Goal: Task Accomplishment & Management: Manage account settings

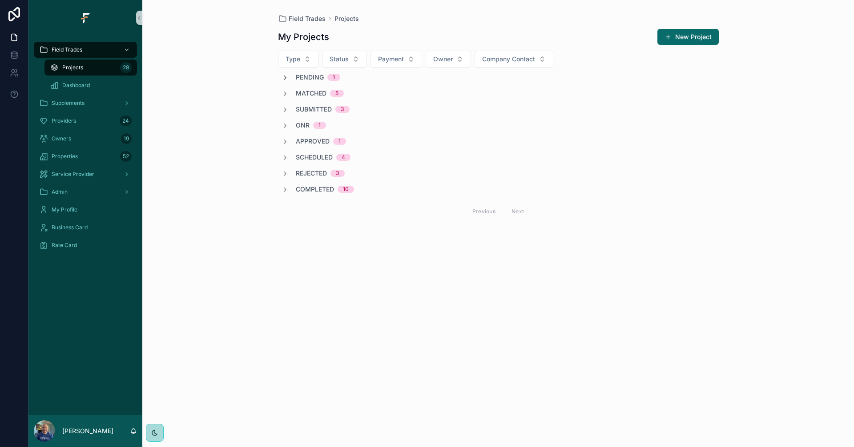
click at [284, 79] on icon "scrollable content" at bounding box center [285, 77] width 7 height 7
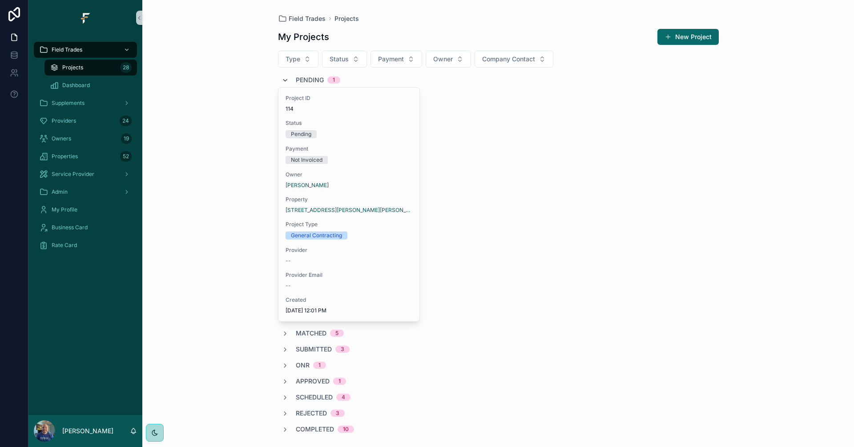
click at [284, 79] on icon "scrollable content" at bounding box center [285, 80] width 7 height 7
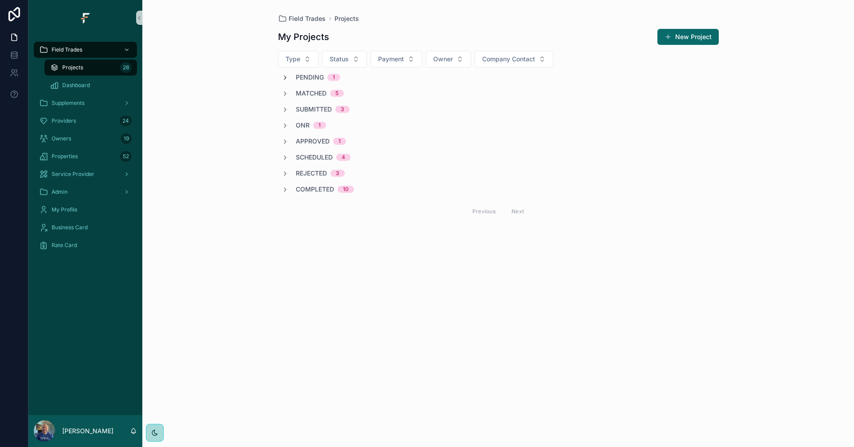
click at [287, 81] on icon "scrollable content" at bounding box center [285, 77] width 7 height 7
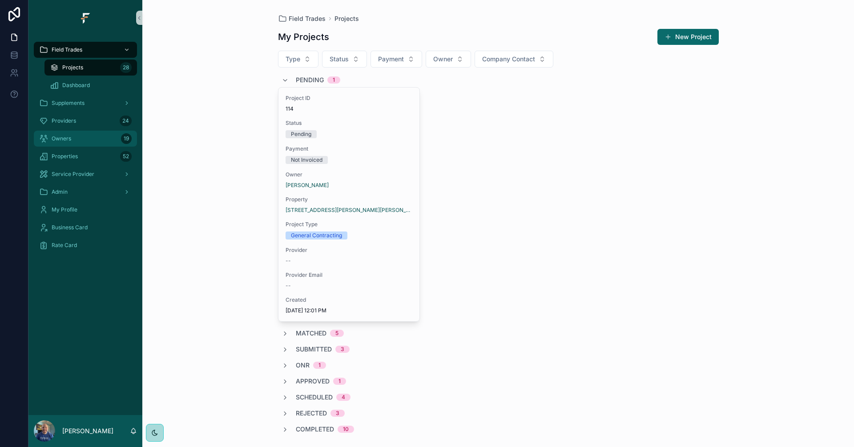
click at [94, 134] on div "Owners 19" at bounding box center [85, 139] width 93 height 14
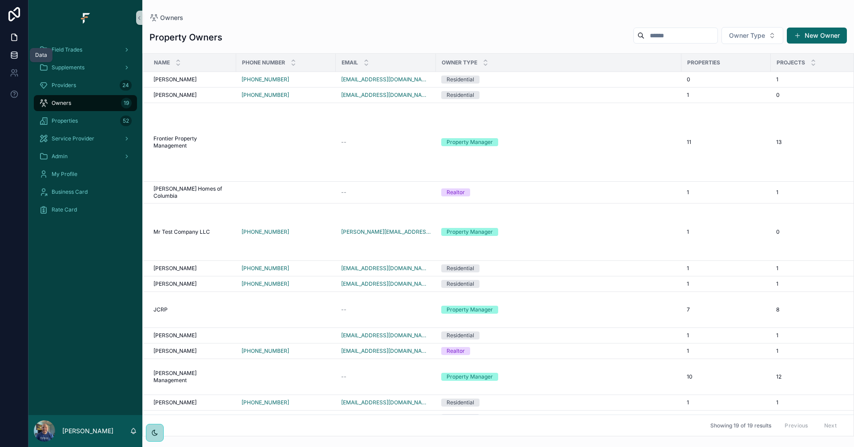
click at [8, 54] on link at bounding box center [14, 55] width 28 height 18
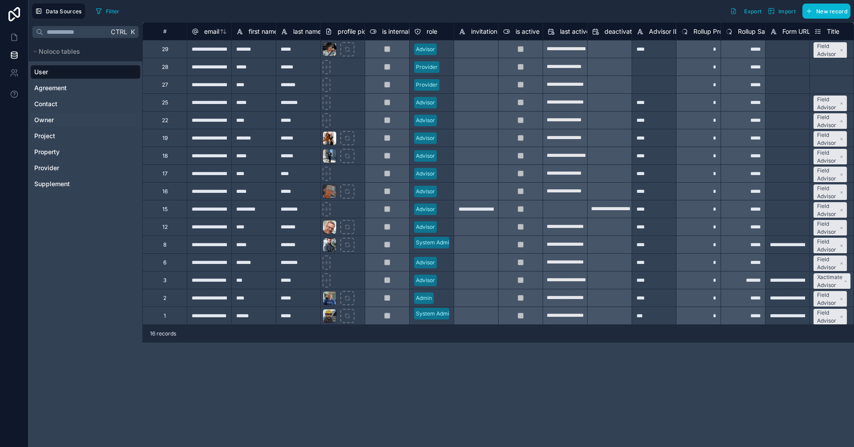
click at [50, 116] on span "Owner" at bounding box center [44, 120] width 20 height 9
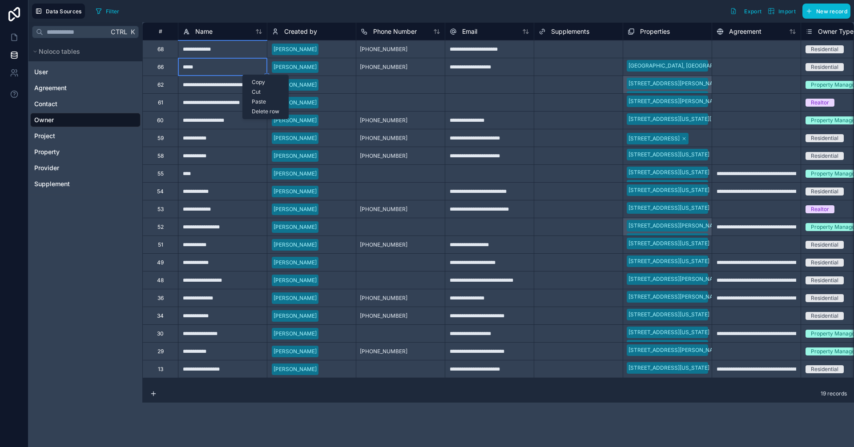
click at [268, 109] on div "Delete row" at bounding box center [265, 112] width 45 height 10
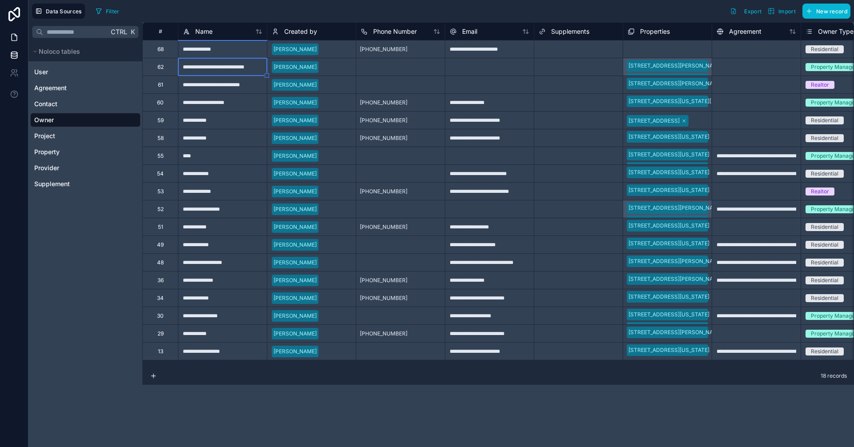
click at [13, 36] on icon at bounding box center [14, 37] width 9 height 9
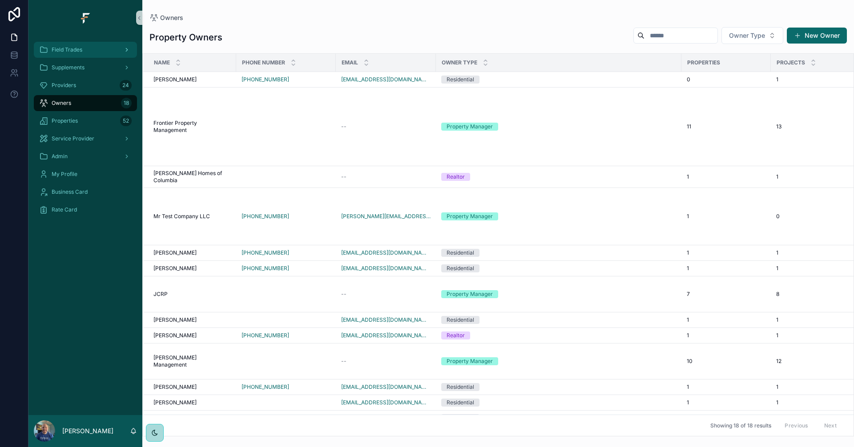
click at [58, 54] on div "Field Trades" at bounding box center [85, 50] width 93 height 14
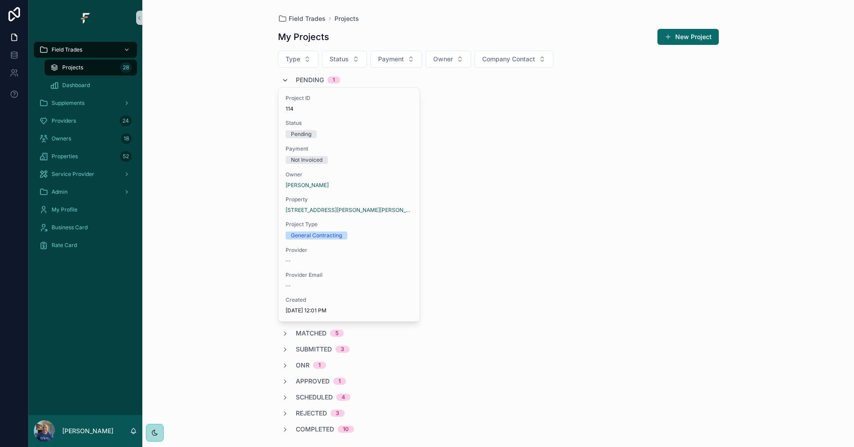
click at [285, 82] on icon "scrollable content" at bounding box center [285, 80] width 7 height 7
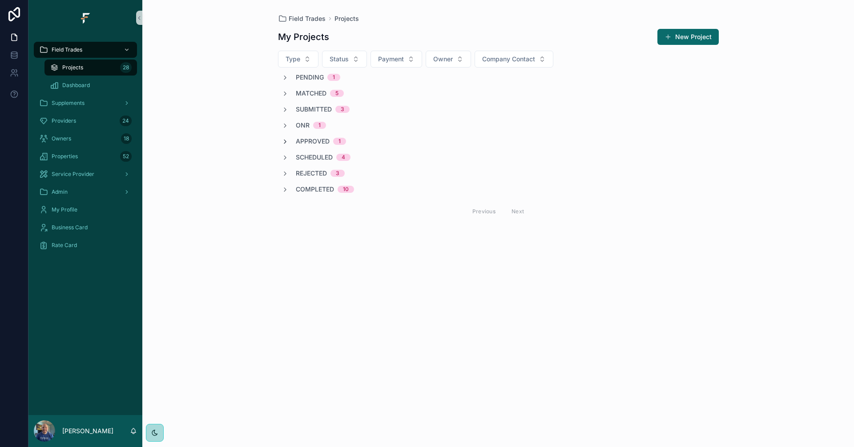
click at [286, 140] on icon "scrollable content" at bounding box center [285, 141] width 7 height 7
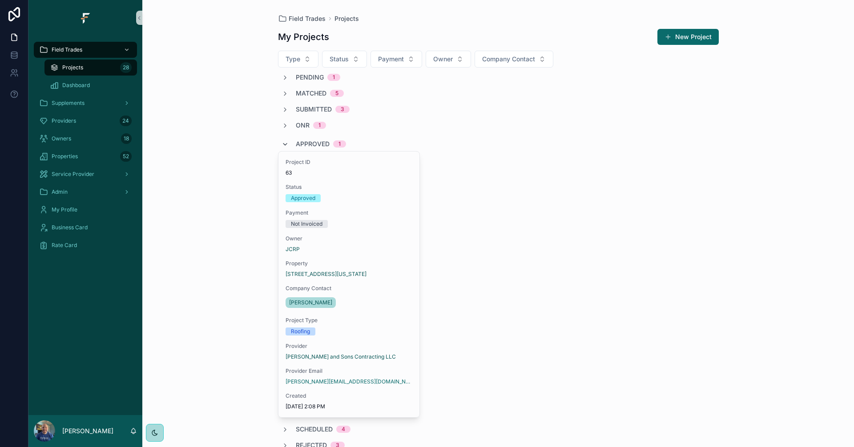
click at [286, 140] on div "Approved 1" at bounding box center [314, 144] width 64 height 14
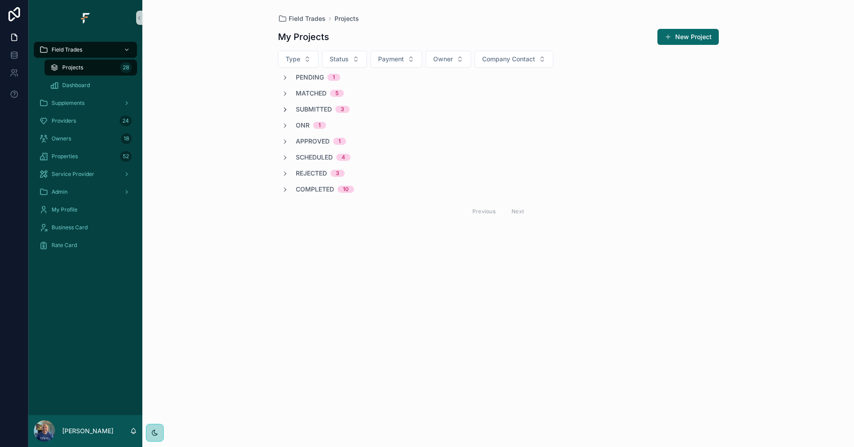
click at [286, 106] on icon "scrollable content" at bounding box center [285, 109] width 7 height 7
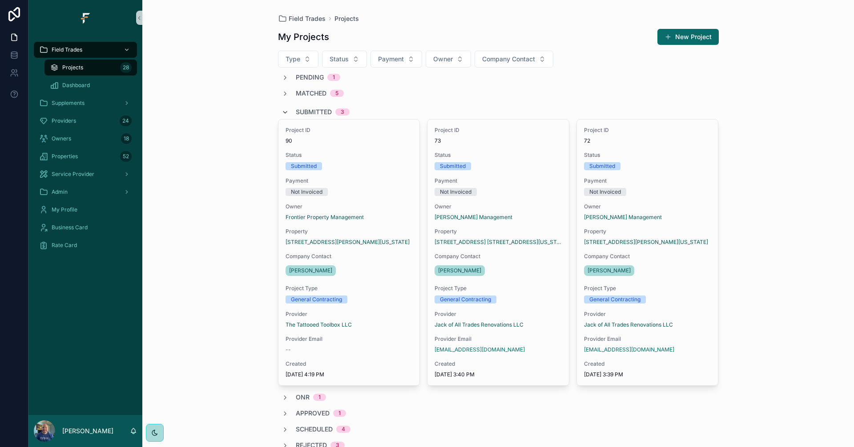
click at [282, 113] on icon "scrollable content" at bounding box center [285, 112] width 7 height 7
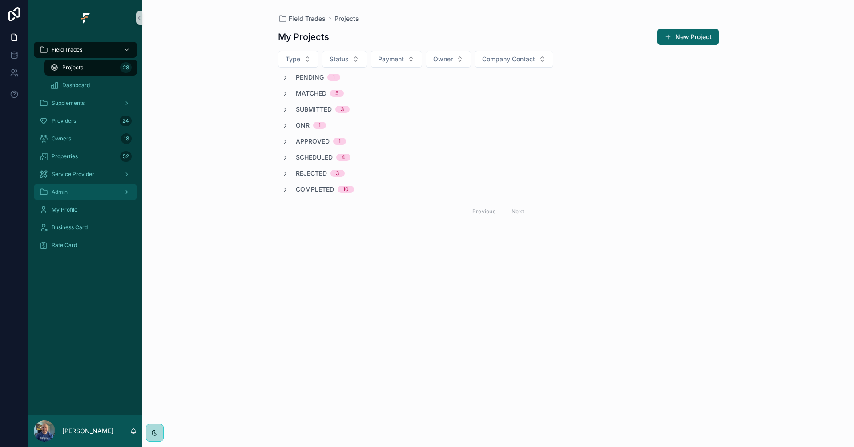
click at [74, 191] on div "Admin" at bounding box center [85, 192] width 93 height 14
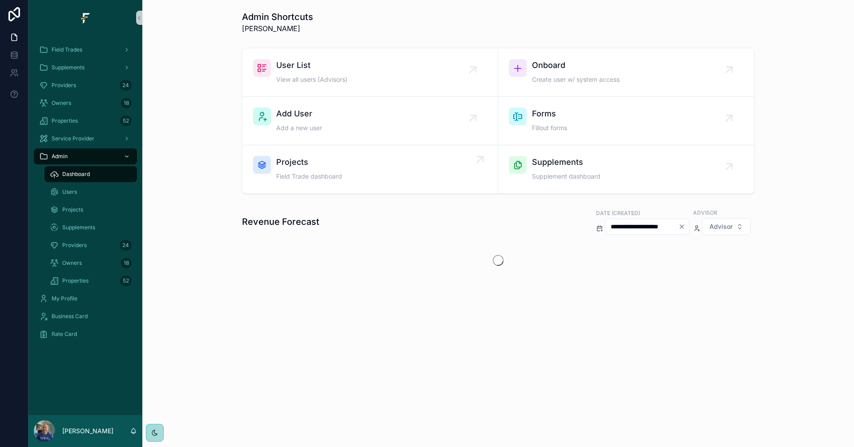
click at [390, 181] on div "Projects Field Trade dashboard" at bounding box center [370, 169] width 234 height 27
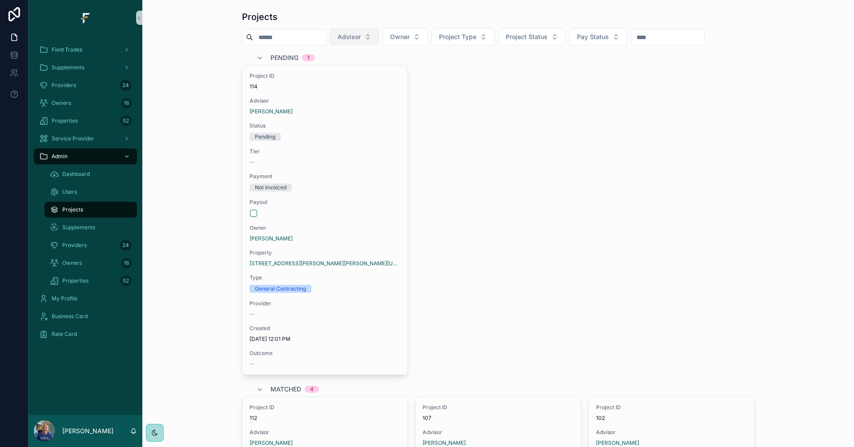
click at [361, 34] on span "Advisor" at bounding box center [349, 36] width 23 height 9
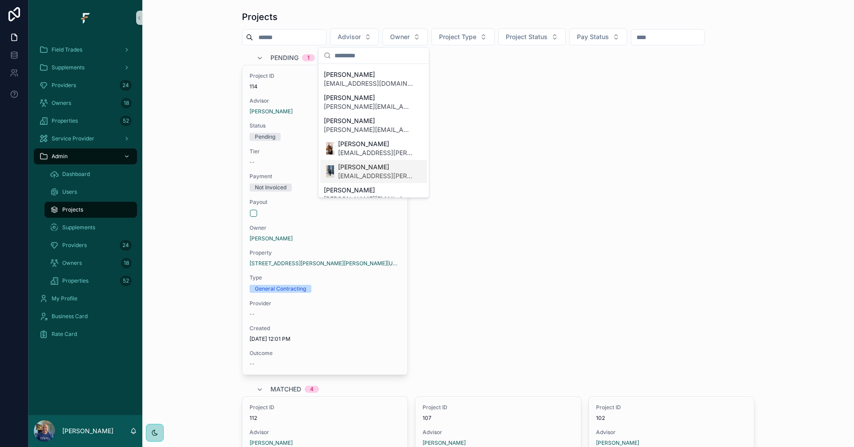
click at [373, 172] on span "kvahn.barton@fultrade.com" at bounding box center [375, 176] width 75 height 9
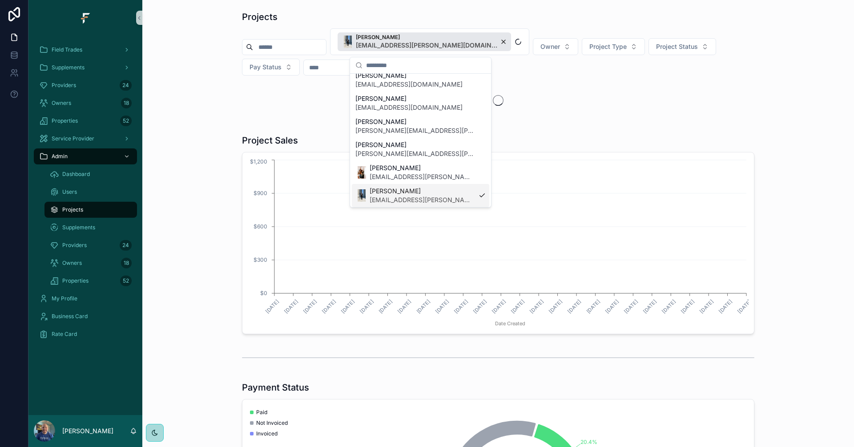
scroll to position [59, 0]
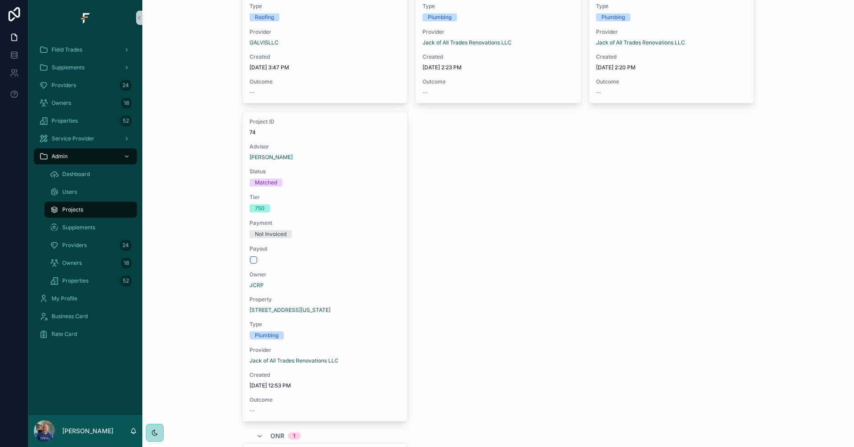
scroll to position [311, 0]
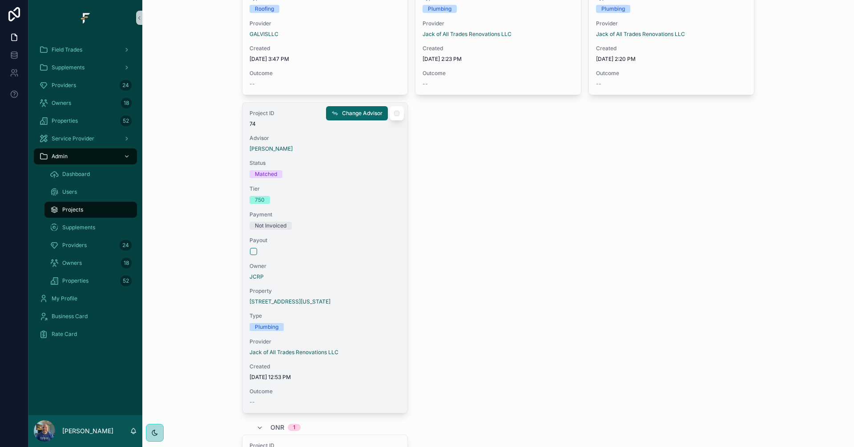
click at [362, 235] on div "Project ID 74 Advisor Kvahn Barton Status Matched Tier 750 Payment Not Invoiced…" at bounding box center [324, 258] width 165 height 310
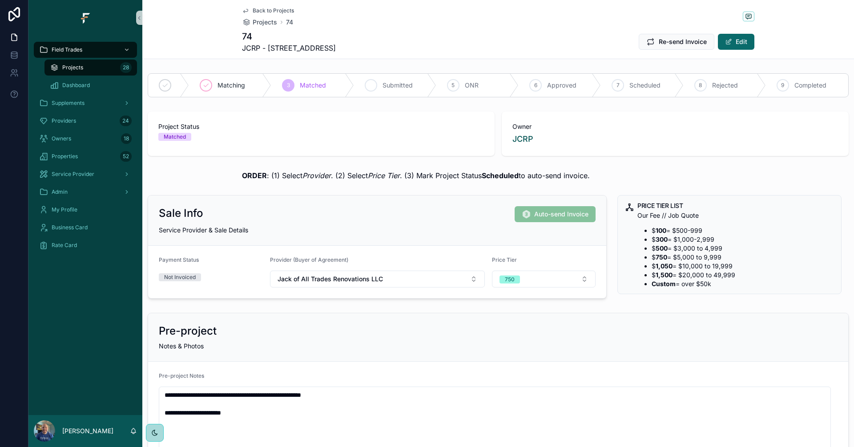
click at [375, 89] on div "4 Submitted" at bounding box center [395, 85] width 82 height 23
click at [269, 8] on span "Back to Projects" at bounding box center [273, 10] width 41 height 7
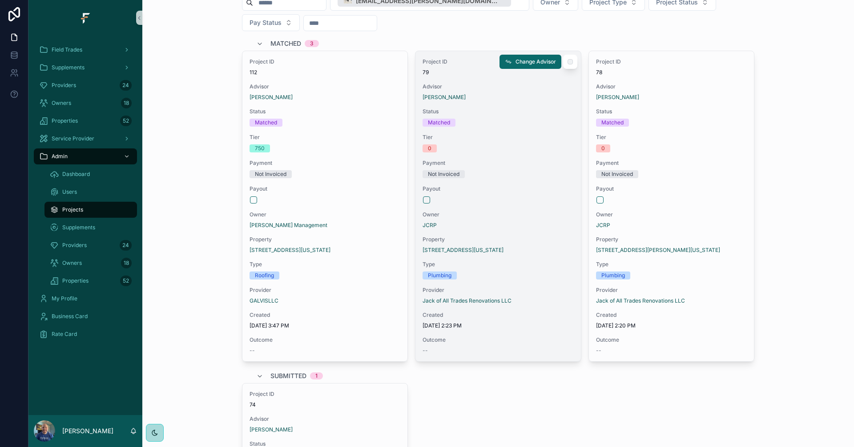
scroll to position [89, 0]
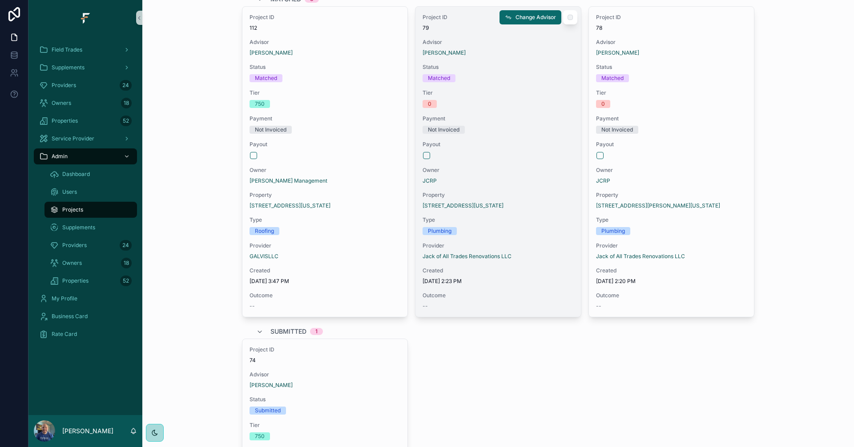
click at [541, 244] on span "Provider" at bounding box center [498, 245] width 151 height 7
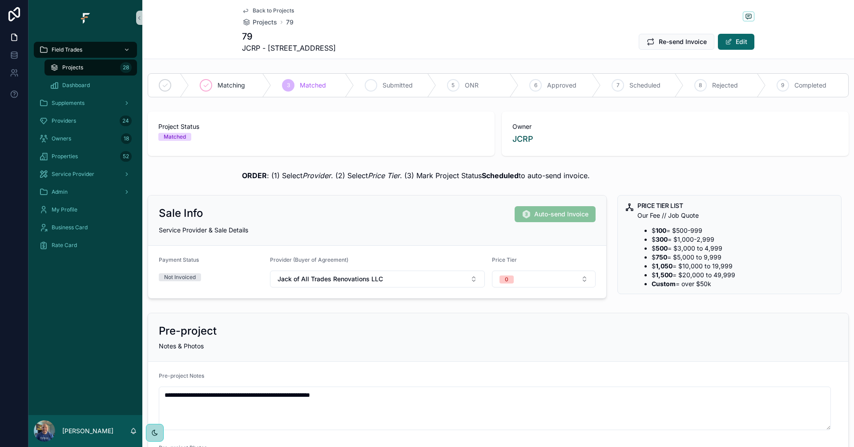
click at [391, 88] on span "Submitted" at bounding box center [397, 85] width 30 height 9
click at [264, 11] on span "Back to Projects" at bounding box center [273, 10] width 41 height 7
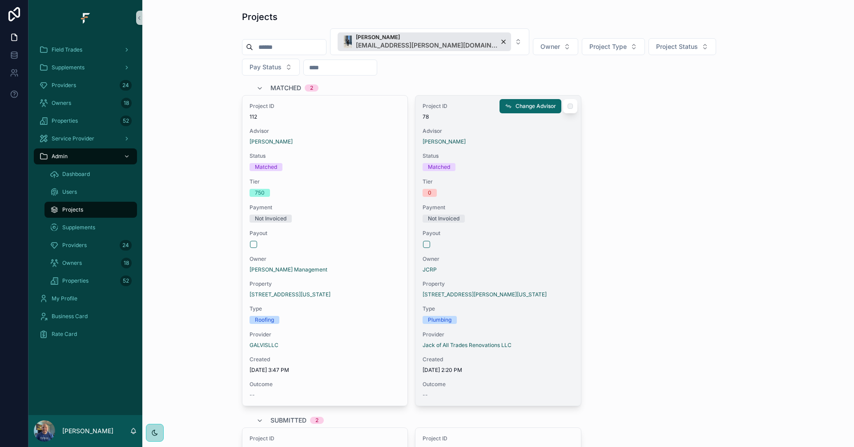
click at [538, 230] on span "Payout" at bounding box center [498, 233] width 151 height 7
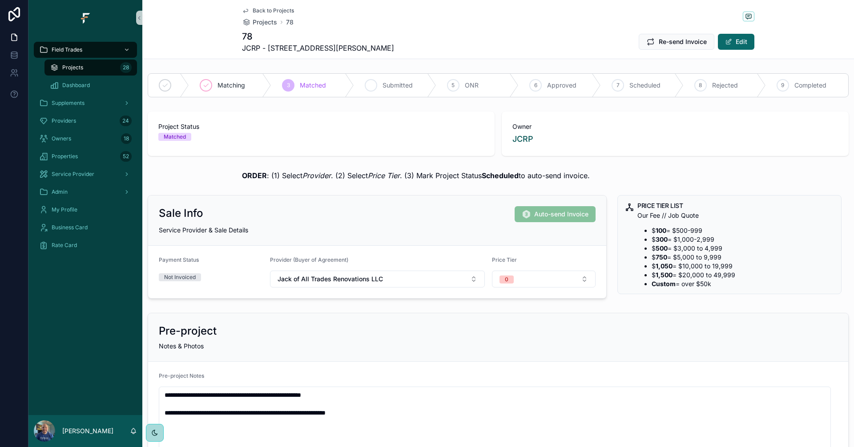
click at [387, 87] on span "Submitted" at bounding box center [397, 85] width 30 height 9
click at [94, 70] on div "Projects 28" at bounding box center [91, 67] width 82 height 14
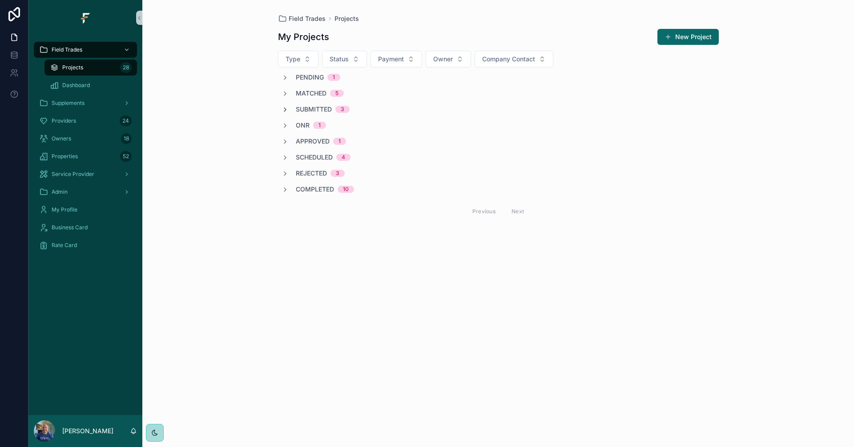
click at [285, 110] on icon "scrollable content" at bounding box center [285, 109] width 7 height 7
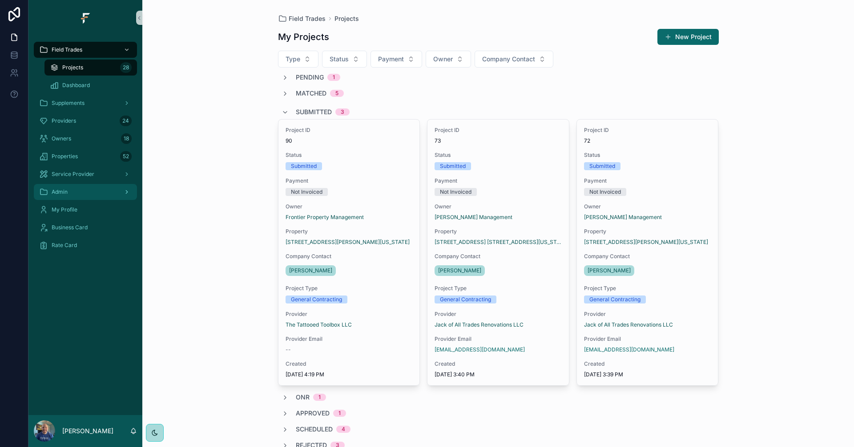
click at [87, 193] on div "Admin" at bounding box center [85, 192] width 93 height 14
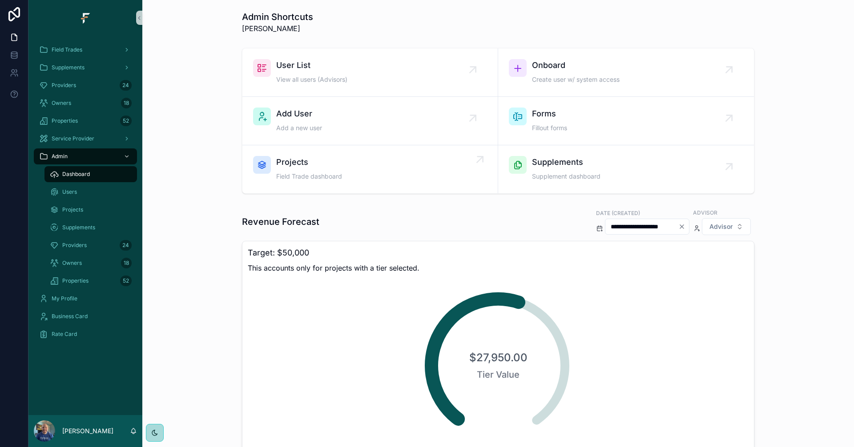
click at [369, 179] on div "Projects Field Trade dashboard" at bounding box center [370, 169] width 234 height 27
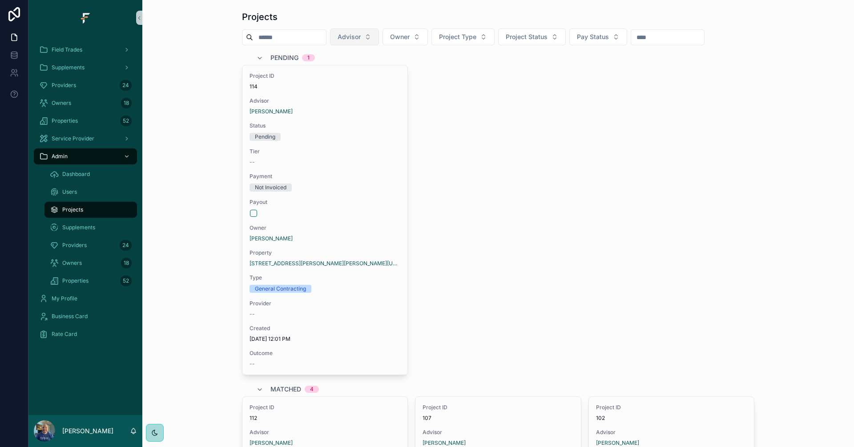
click at [361, 38] on span "Advisor" at bounding box center [349, 36] width 23 height 9
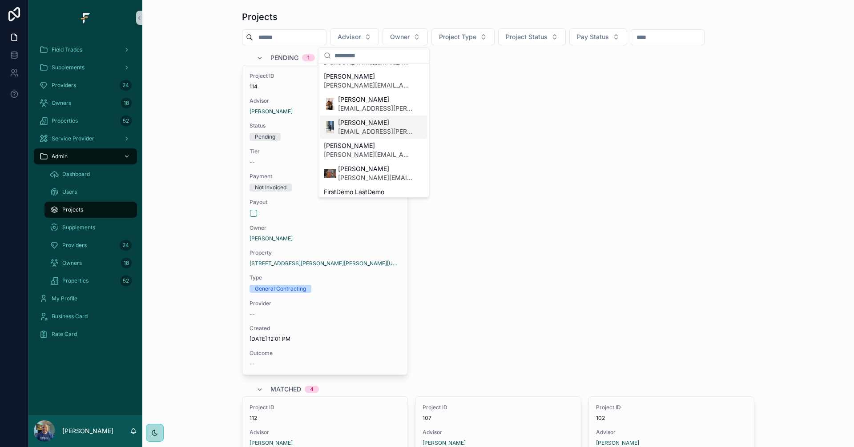
click at [371, 132] on span "kvahn.barton@fultrade.com" at bounding box center [375, 131] width 75 height 9
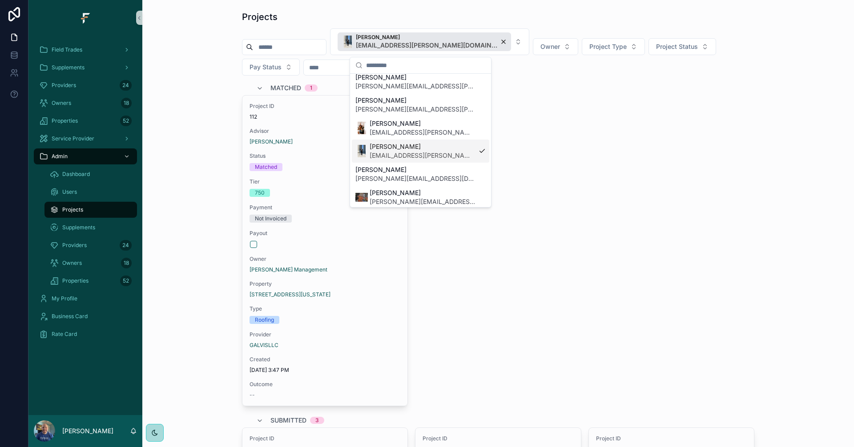
scroll to position [103, 0]
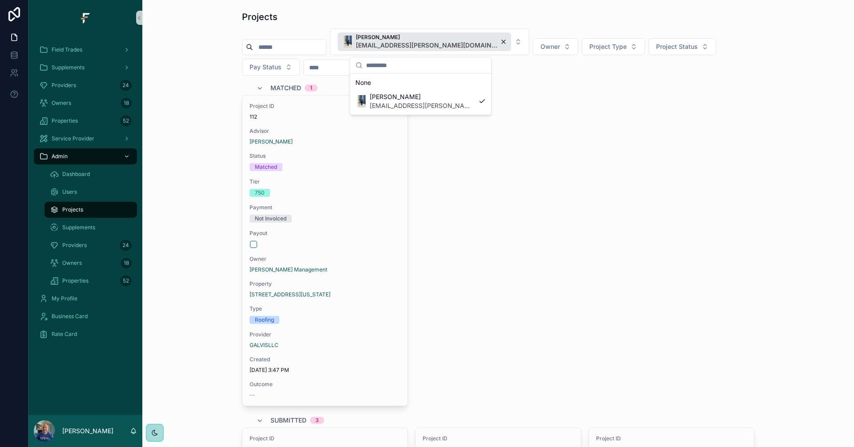
click at [737, 249] on div "Project ID 112 Advisor Kvahn Barton Status Matched Tier 750 Payment Not Invoice…" at bounding box center [498, 250] width 512 height 311
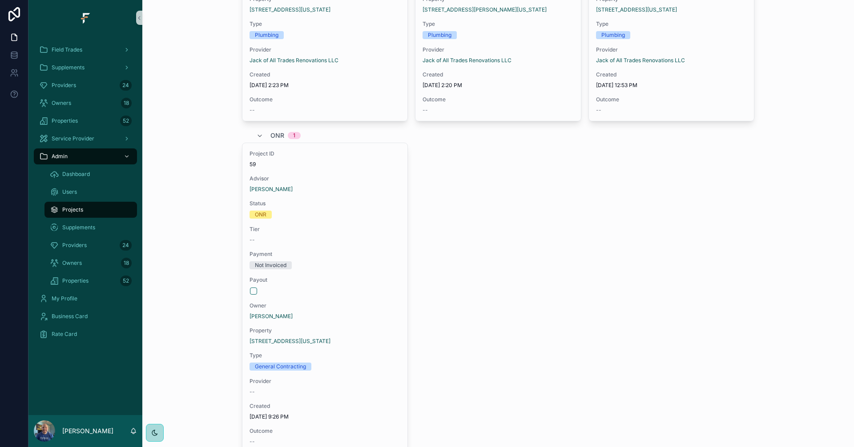
scroll to position [623, 0]
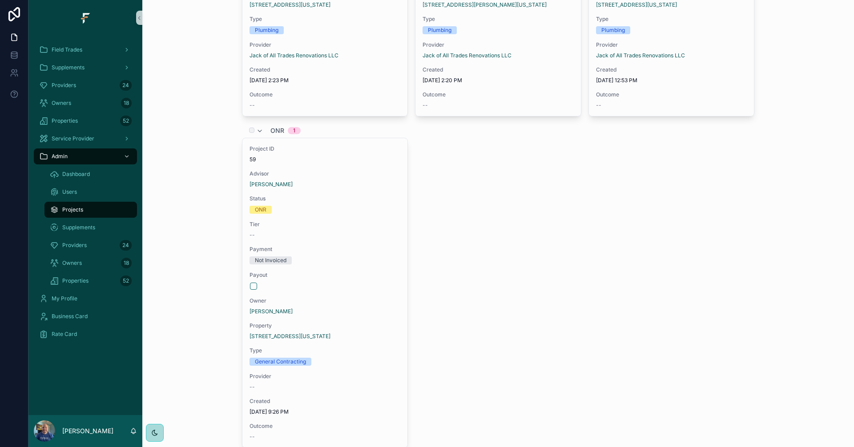
click at [266, 128] on div "ONR 1" at bounding box center [278, 131] width 44 height 14
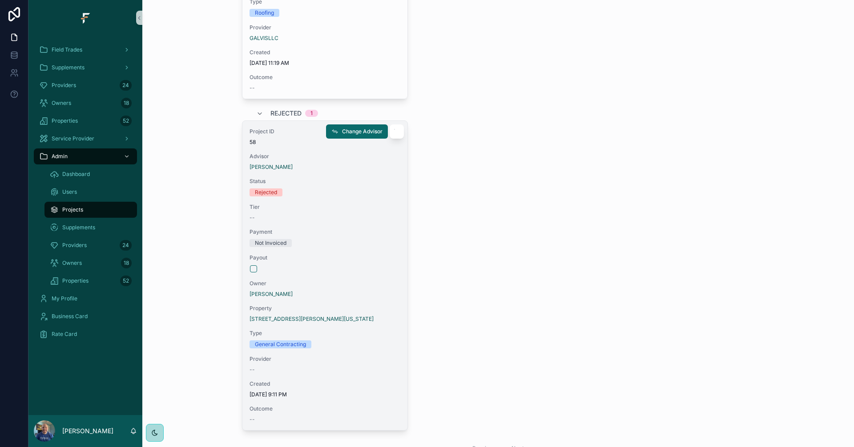
scroll to position [978, 0]
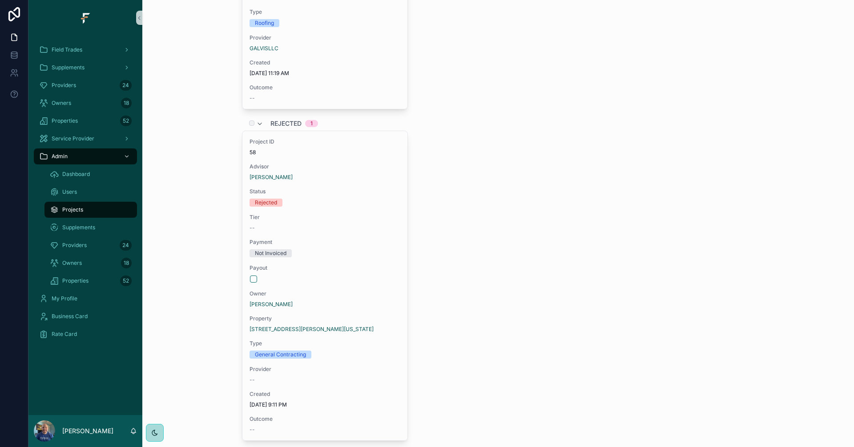
click at [270, 123] on span "Rejected" at bounding box center [285, 123] width 31 height 9
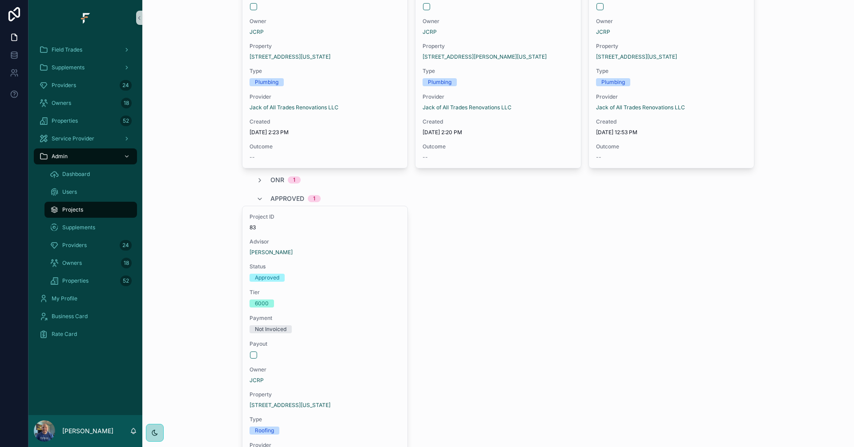
scroll to position [534, 0]
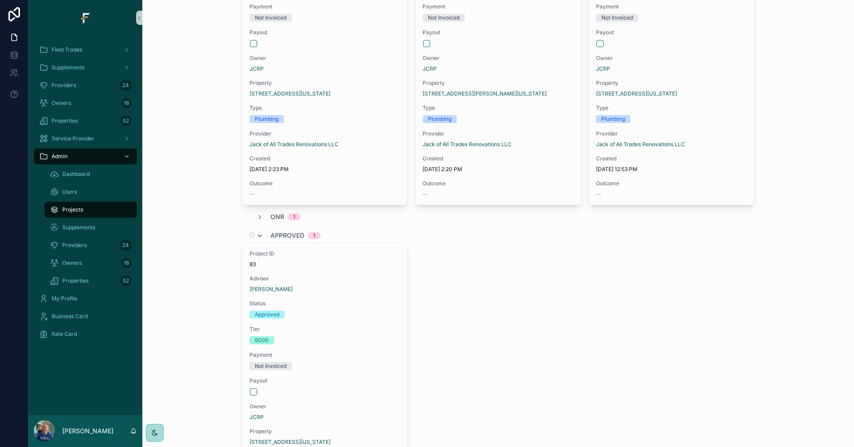
click at [259, 235] on icon "scrollable content" at bounding box center [259, 236] width 7 height 7
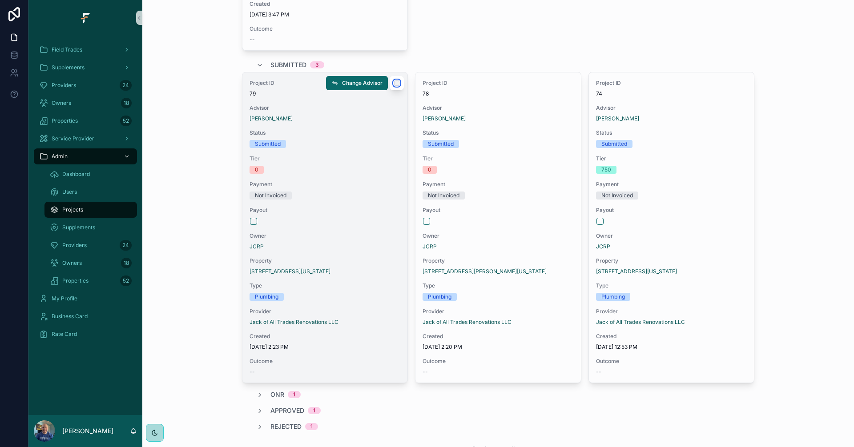
scroll to position [382, 0]
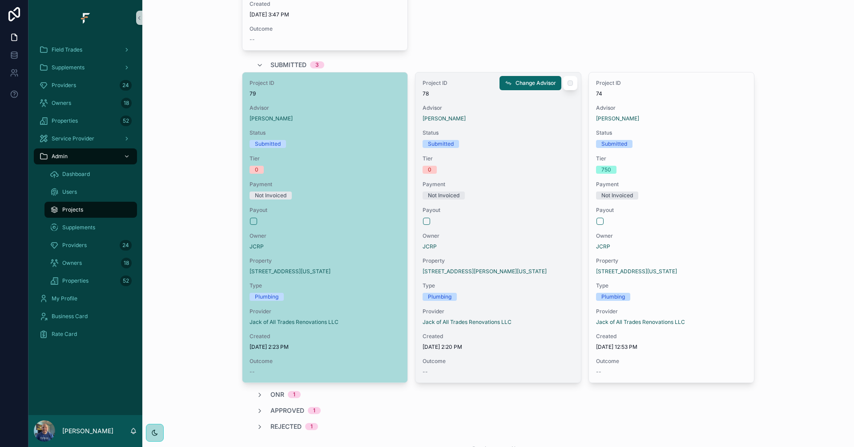
click at [570, 86] on div "scrollable content" at bounding box center [570, 83] width 14 height 14
click at [565, 85] on div "scrollable content" at bounding box center [570, 83] width 14 height 14
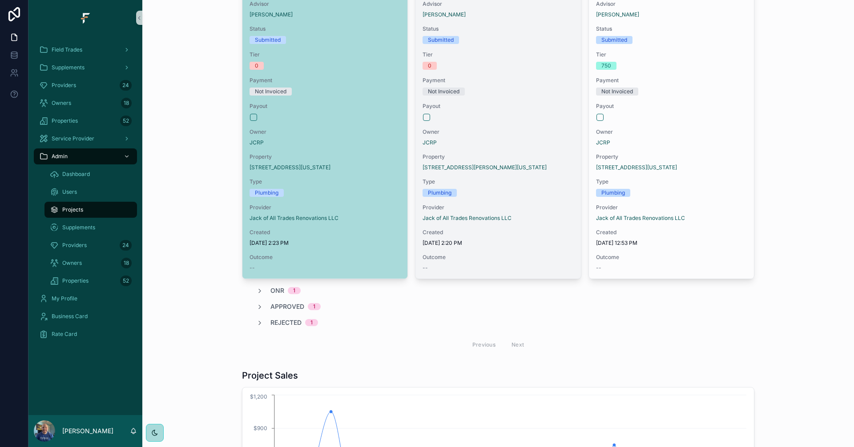
scroll to position [356, 0]
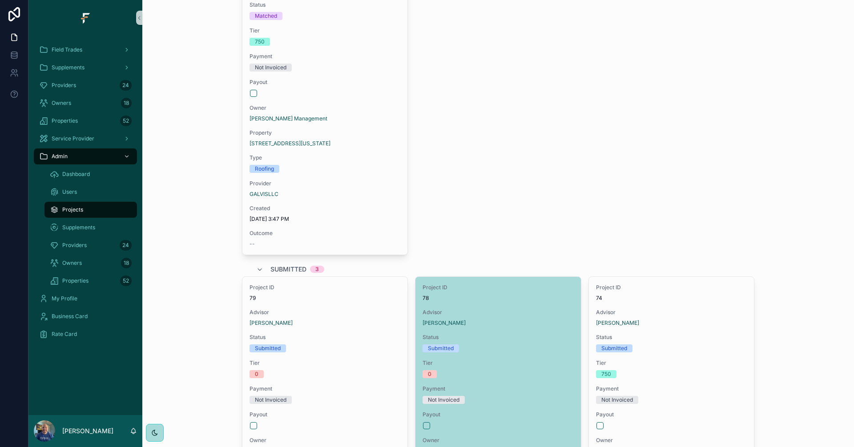
scroll to position [0, 0]
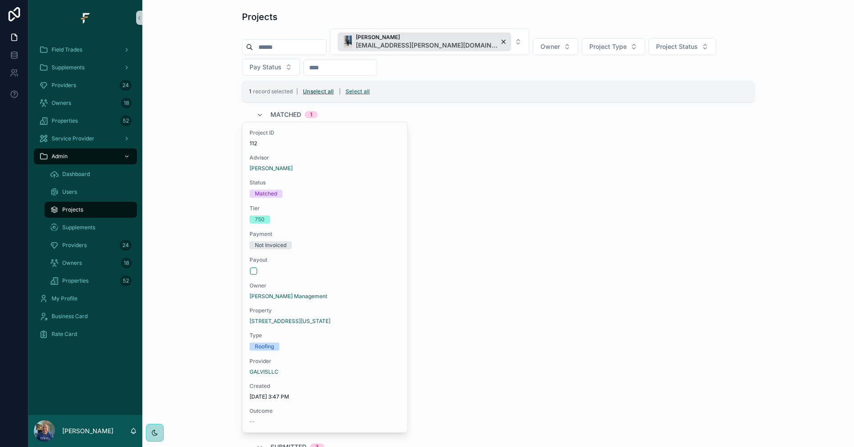
click at [320, 93] on button "Unselect all" at bounding box center [318, 92] width 37 height 14
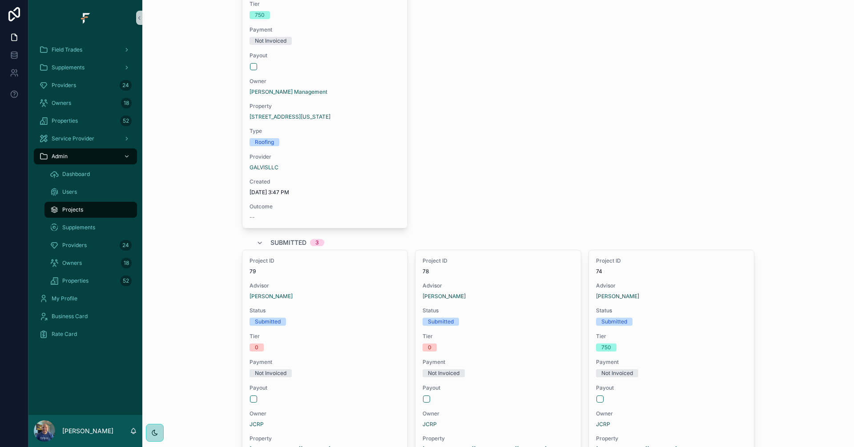
scroll to position [311, 0]
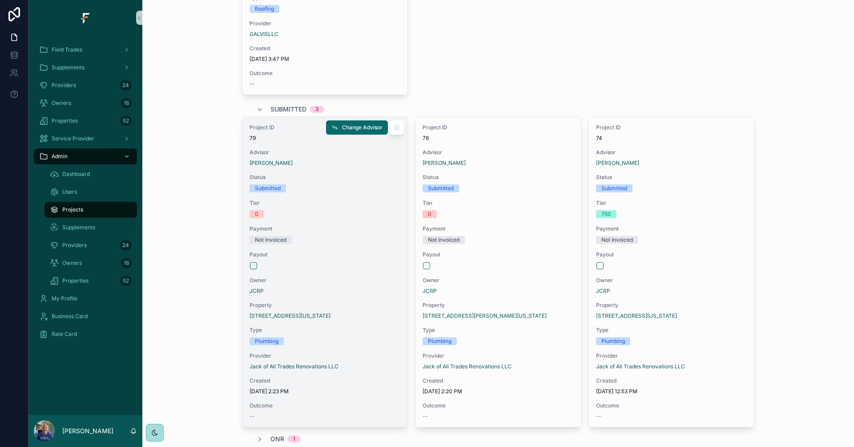
click at [333, 267] on div "scrollable content" at bounding box center [325, 265] width 150 height 7
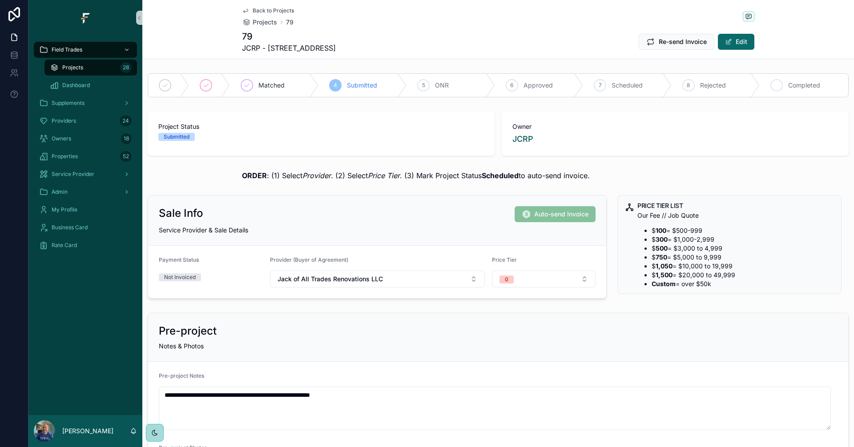
click at [793, 85] on span "Completed" at bounding box center [804, 85] width 32 height 9
click at [273, 11] on span "Back to Projects" at bounding box center [273, 10] width 41 height 7
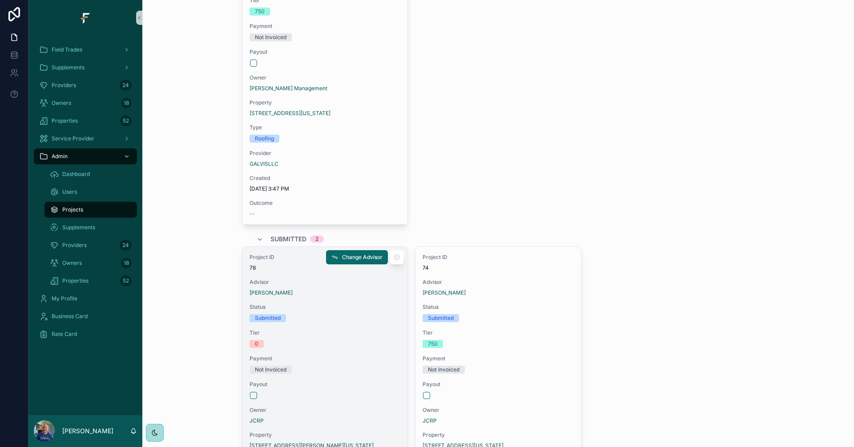
scroll to position [267, 0]
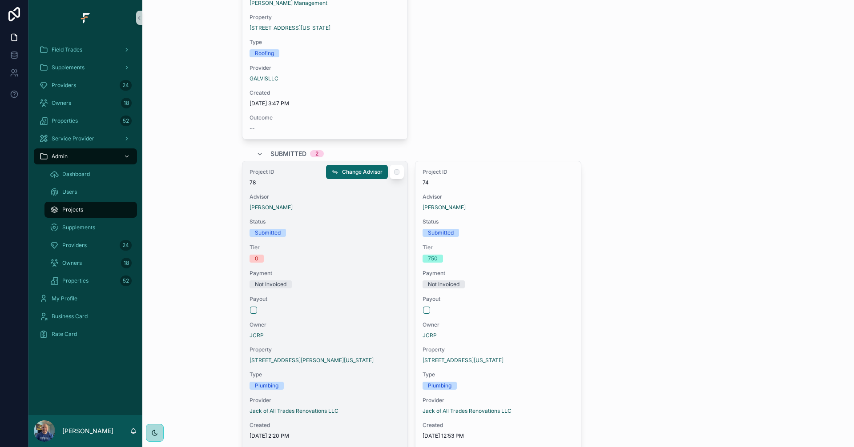
click at [369, 293] on div "Project ID 78 Advisor Kvahn Barton Status Submitted Tier 0 Payment Not Invoiced…" at bounding box center [324, 316] width 165 height 310
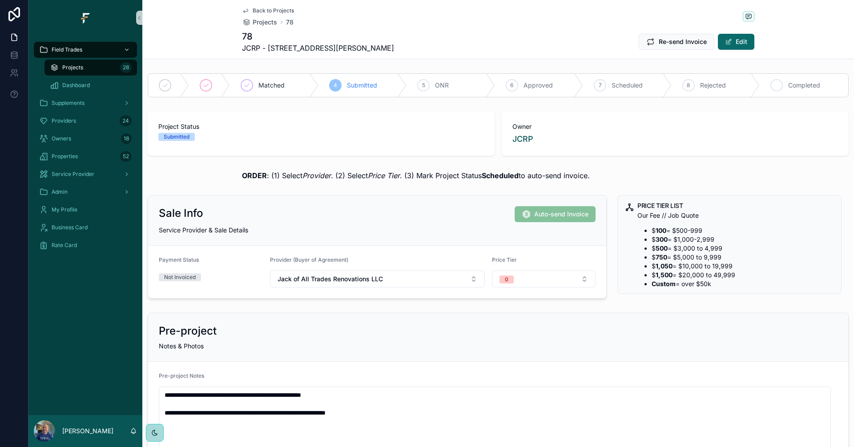
click at [804, 88] on span "Completed" at bounding box center [804, 85] width 32 height 9
click at [261, 8] on span "Back to Projects" at bounding box center [273, 10] width 41 height 7
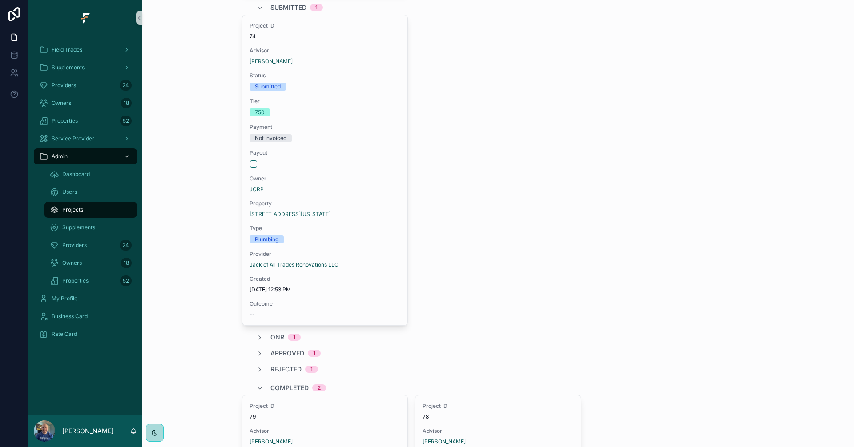
scroll to position [578, 0]
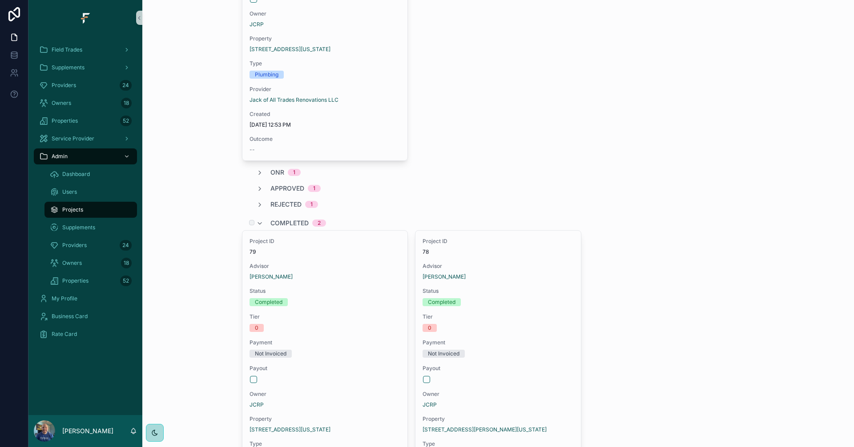
click at [280, 220] on span "Completed" at bounding box center [289, 223] width 38 height 9
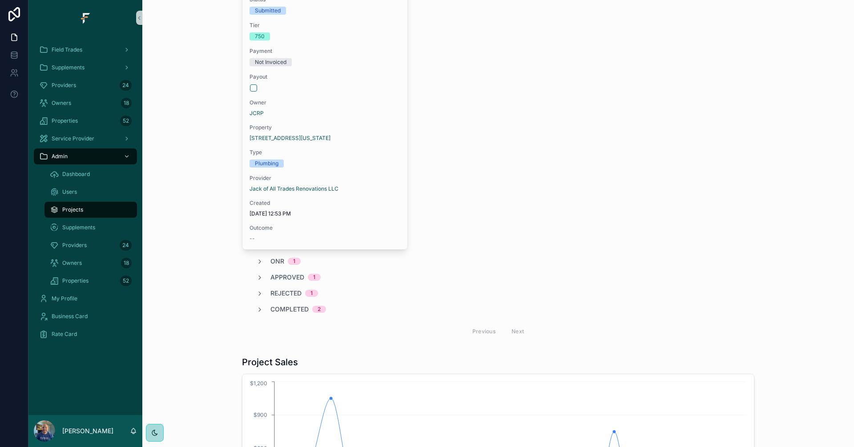
scroll to position [623, 0]
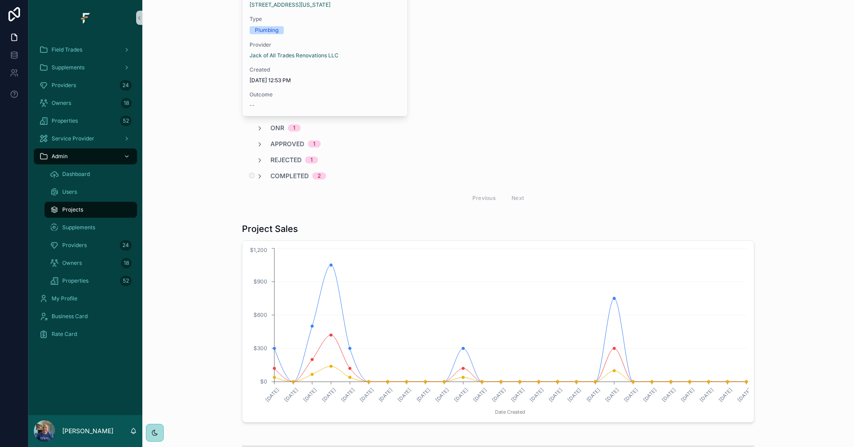
click at [262, 177] on div "Completed 2" at bounding box center [291, 176] width 70 height 9
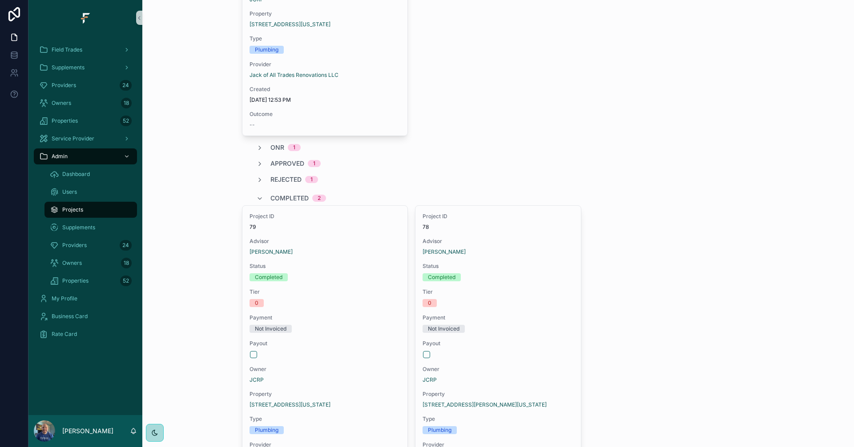
scroll to position [534, 0]
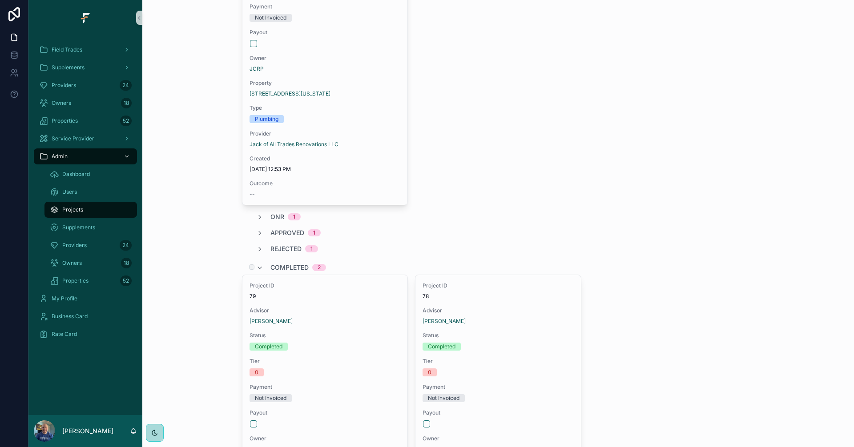
click at [287, 265] on span "Completed" at bounding box center [289, 267] width 38 height 9
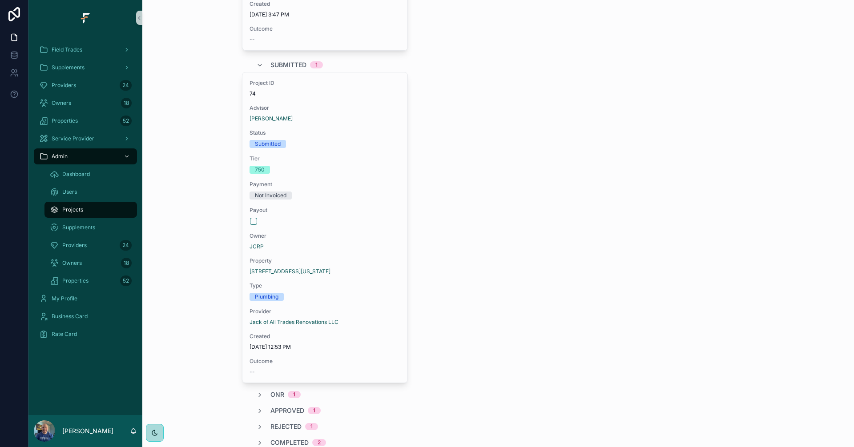
scroll to position [311, 0]
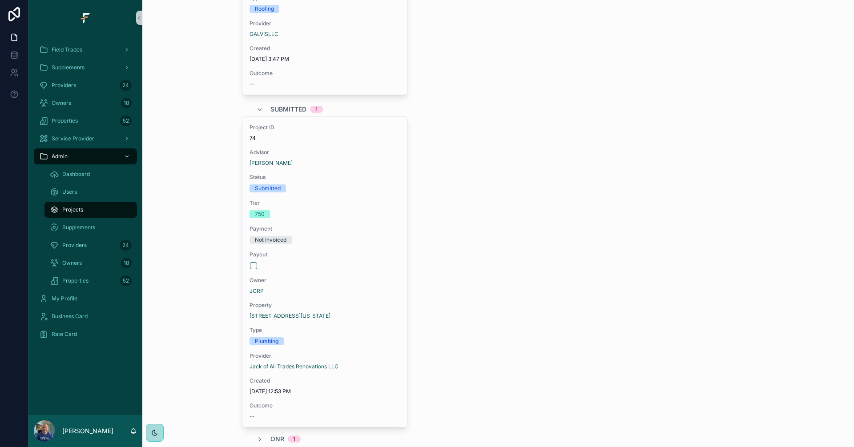
click at [569, 293] on div "Project ID 74 Advisor Kvahn Barton Status Submitted Tier 750 Payment Not Invoic…" at bounding box center [498, 272] width 512 height 311
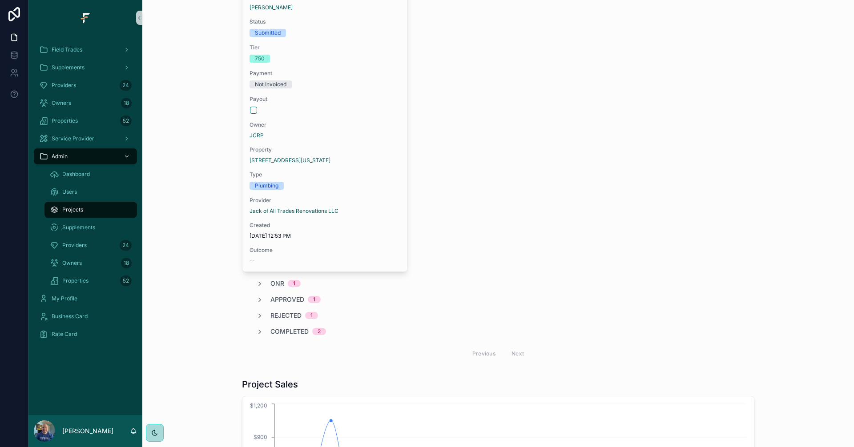
scroll to position [534, 0]
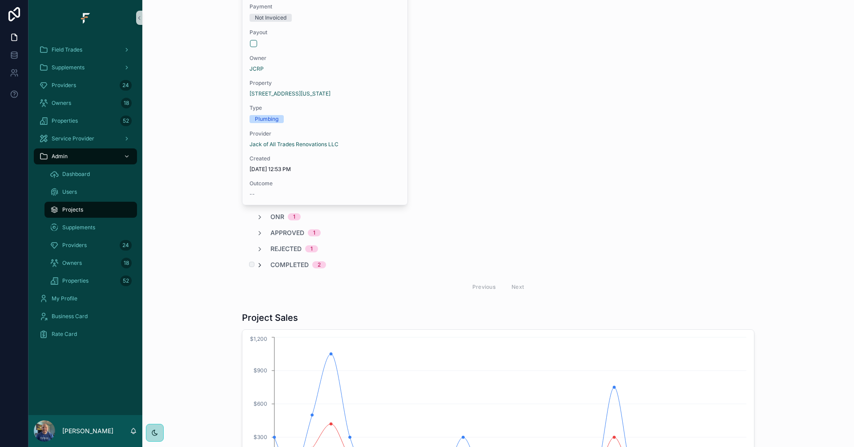
click at [258, 265] on icon "scrollable content" at bounding box center [259, 265] width 7 height 7
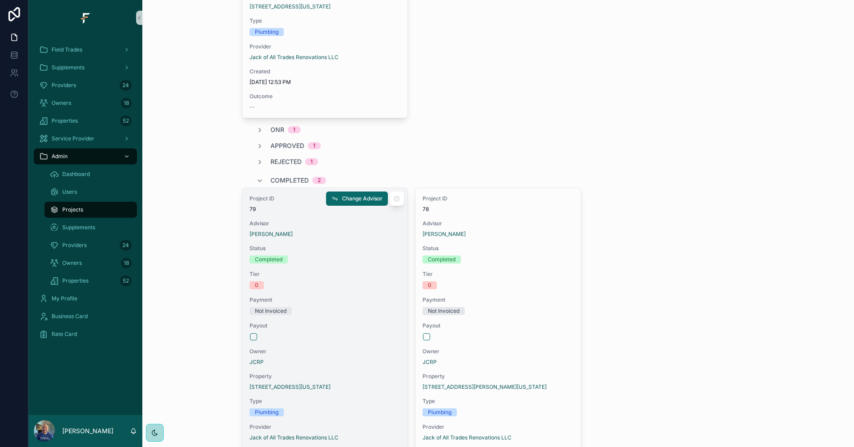
scroll to position [445, 0]
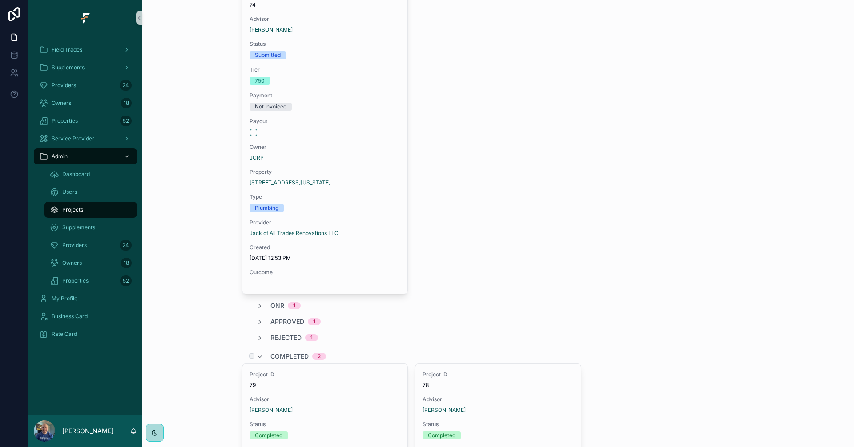
click at [261, 355] on div "Completed 2" at bounding box center [291, 357] width 70 height 14
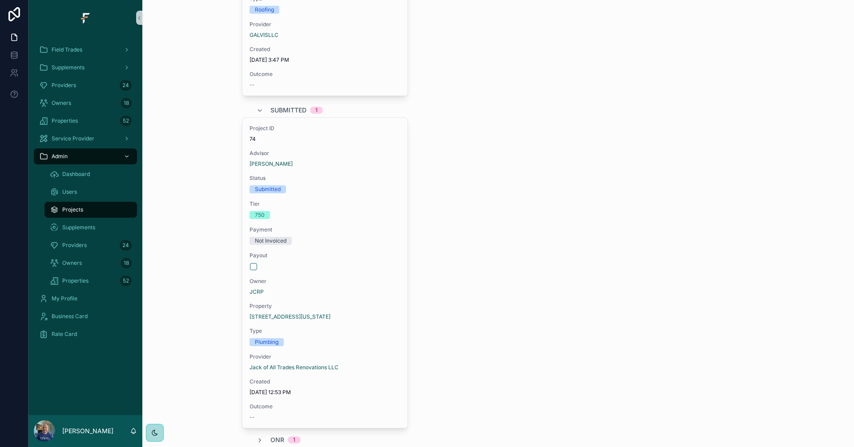
scroll to position [311, 0]
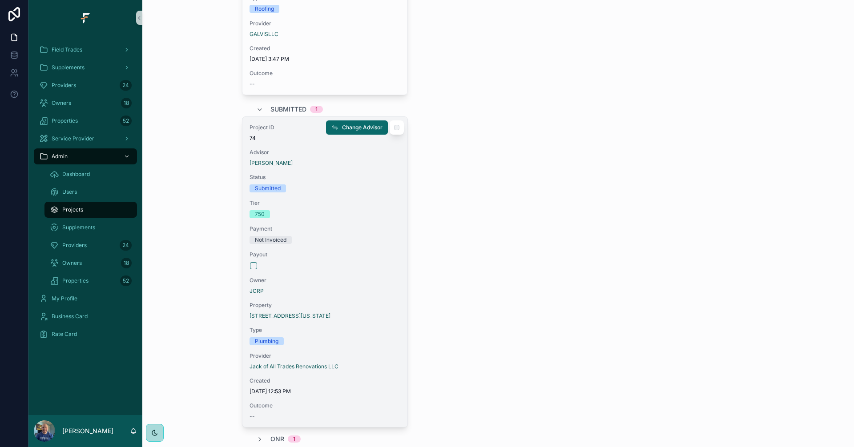
click at [338, 259] on div "Payout" at bounding box center [325, 260] width 151 height 19
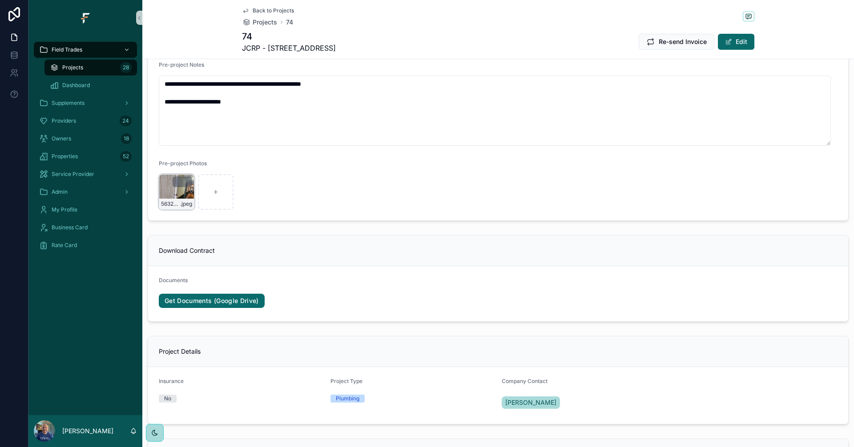
click at [165, 191] on div "5632863971613599572 .jpeg" at bounding box center [177, 192] width 36 height 36
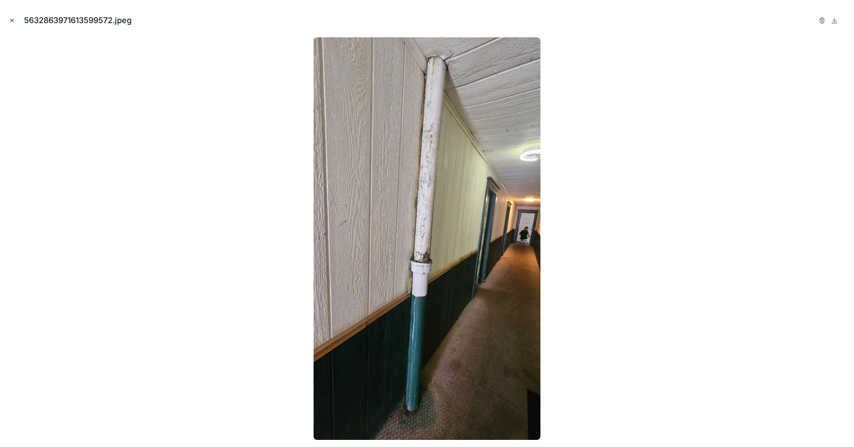
click at [10, 23] on icon "Close modal" at bounding box center [12, 20] width 6 height 6
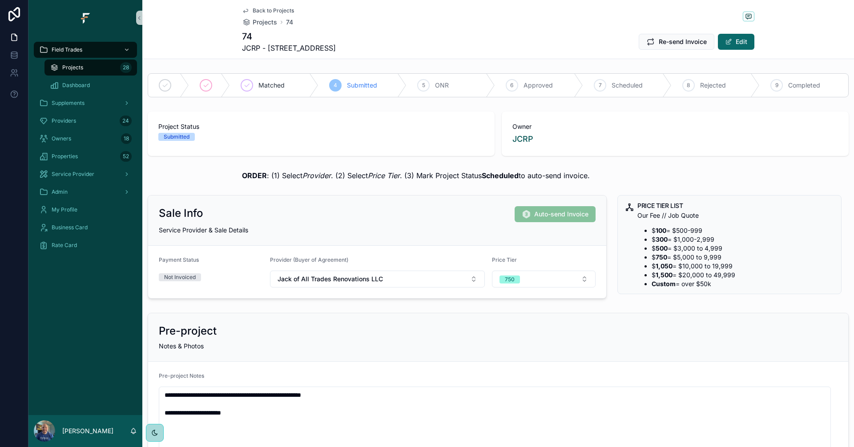
scroll to position [178, 0]
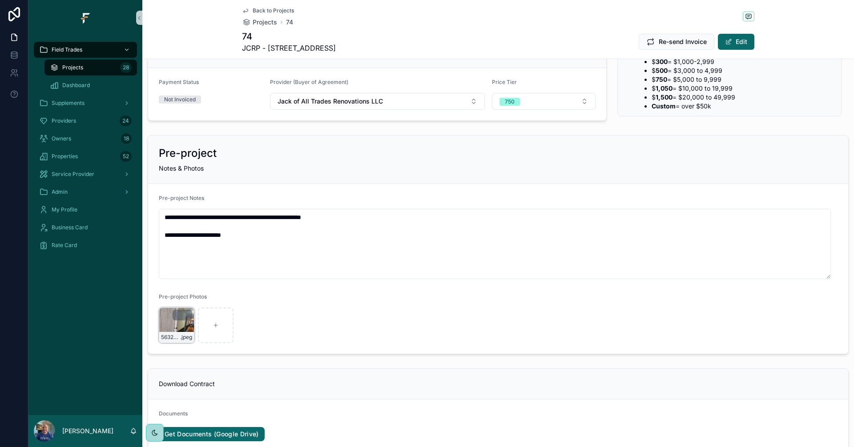
click at [169, 327] on div "5632863971613599572 .jpeg" at bounding box center [177, 326] width 36 height 36
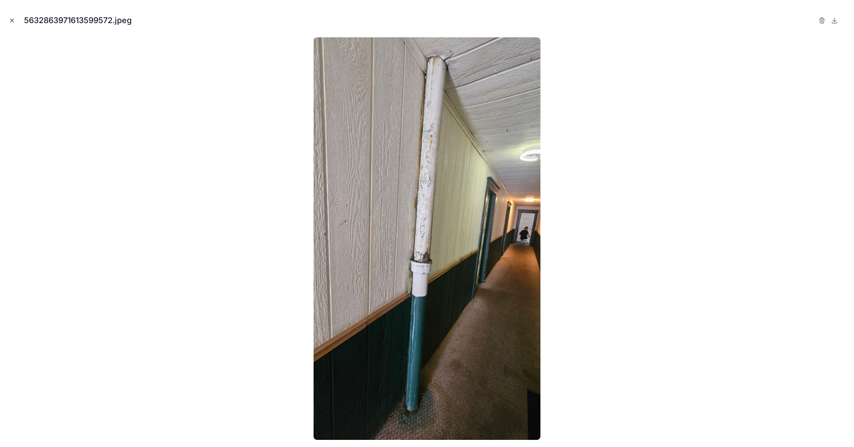
click at [10, 20] on icon "Close modal" at bounding box center [12, 20] width 6 height 6
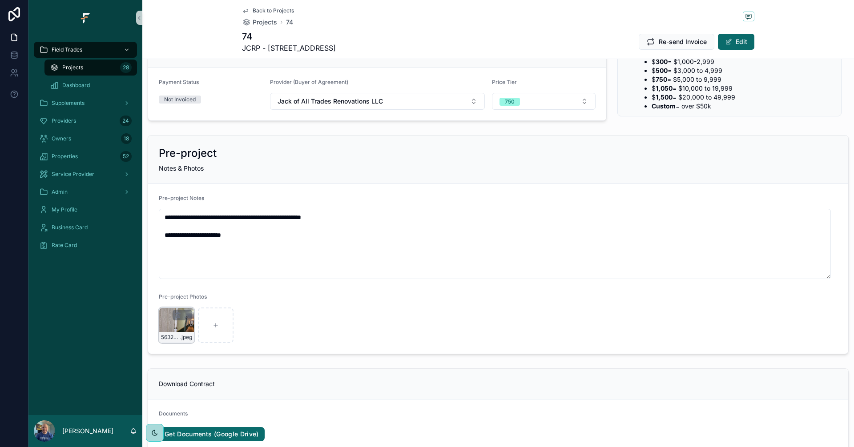
click at [167, 329] on div "5632863971613599572 .jpeg" at bounding box center [177, 326] width 36 height 36
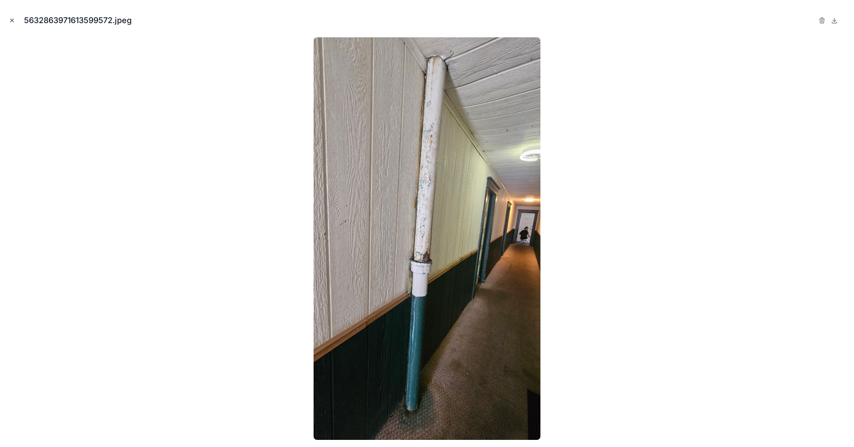
click at [11, 21] on icon "Close modal" at bounding box center [12, 20] width 6 height 6
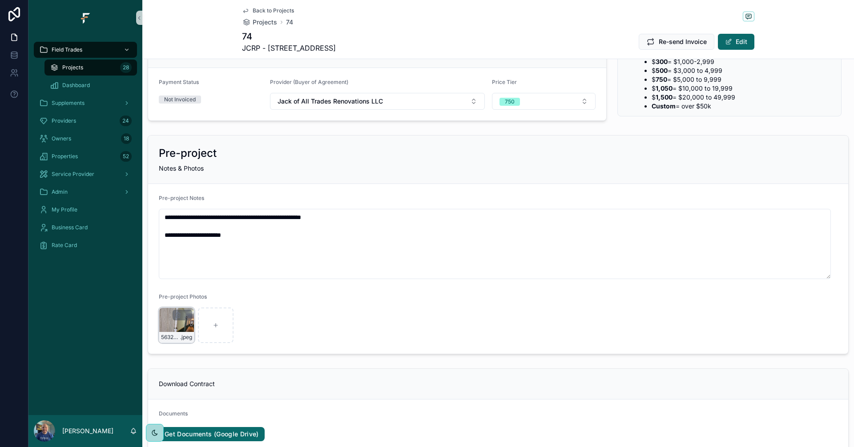
click at [165, 327] on div "5632863971613599572 .jpeg" at bounding box center [177, 326] width 36 height 36
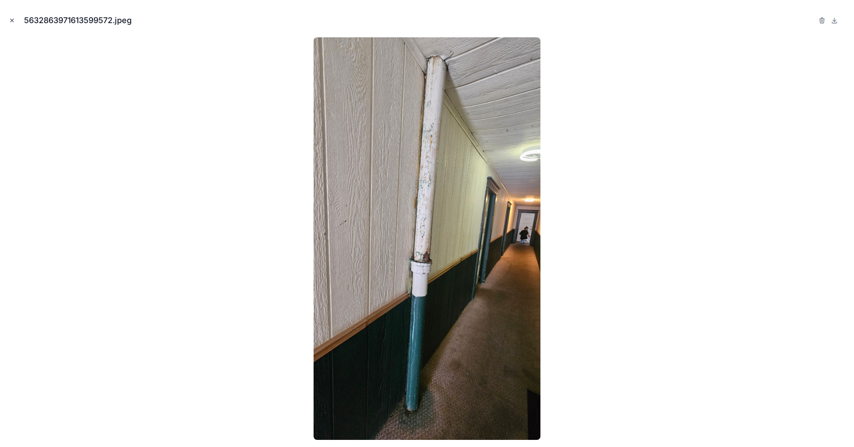
click at [11, 21] on icon "Close modal" at bounding box center [12, 20] width 6 height 6
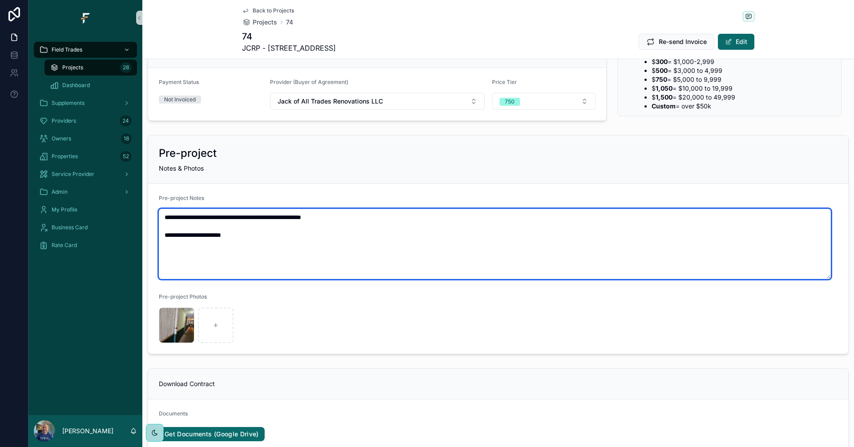
drag, startPoint x: 356, startPoint y: 218, endPoint x: 404, endPoint y: 220, distance: 48.1
click at [404, 220] on textarea "**********" at bounding box center [495, 244] width 672 height 70
click at [394, 225] on textarea "**********" at bounding box center [495, 244] width 672 height 70
click at [242, 237] on textarea "**********" at bounding box center [495, 244] width 672 height 70
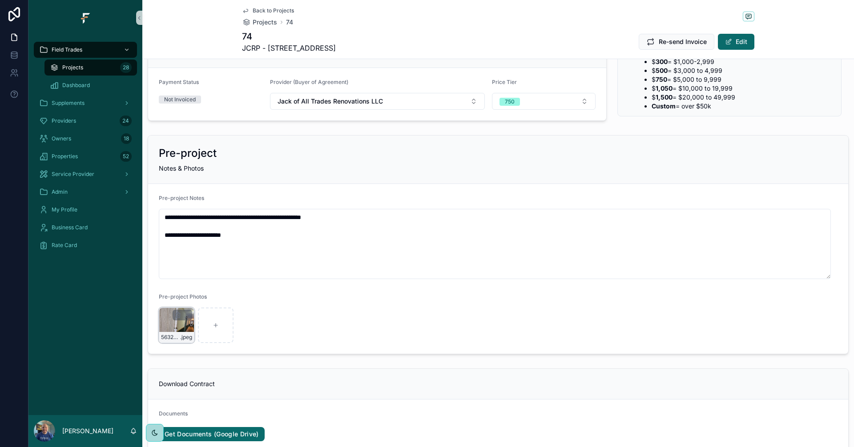
click at [163, 327] on div "5632863971613599572 .jpeg" at bounding box center [177, 326] width 36 height 36
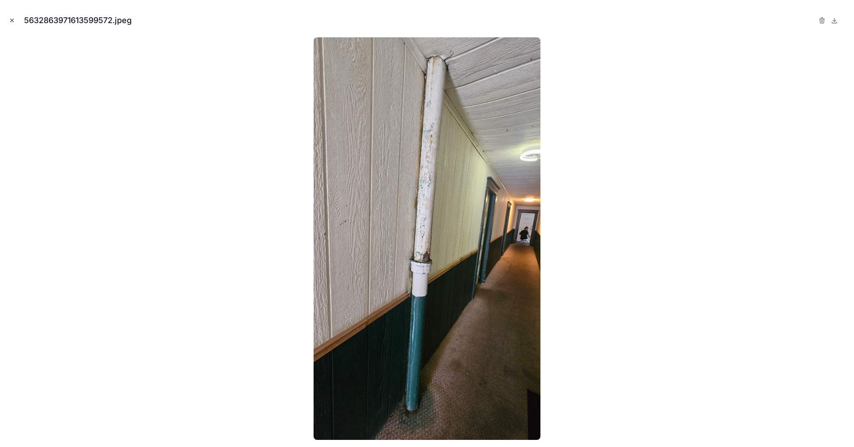
click at [12, 21] on icon "Close modal" at bounding box center [12, 20] width 3 height 3
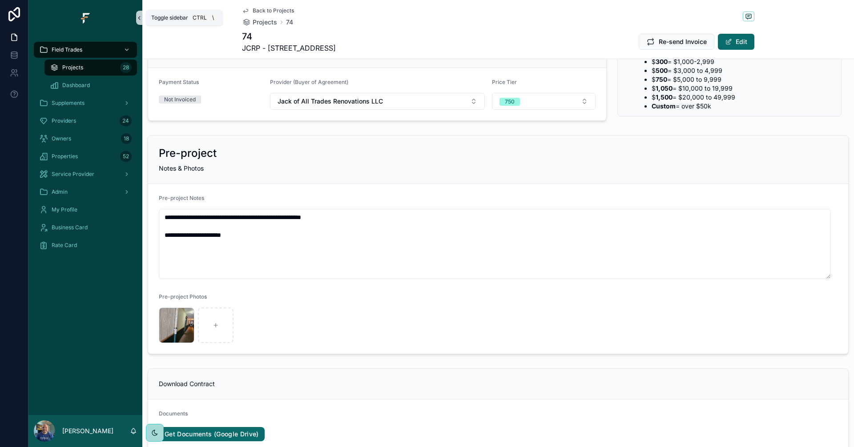
click at [138, 18] on icon "scrollable content" at bounding box center [139, 18] width 6 height 7
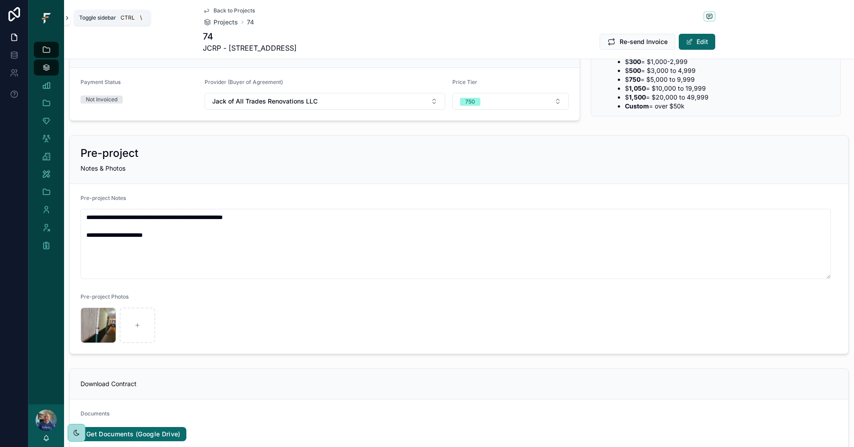
click at [66, 17] on icon "scrollable content" at bounding box center [67, 18] width 6 height 7
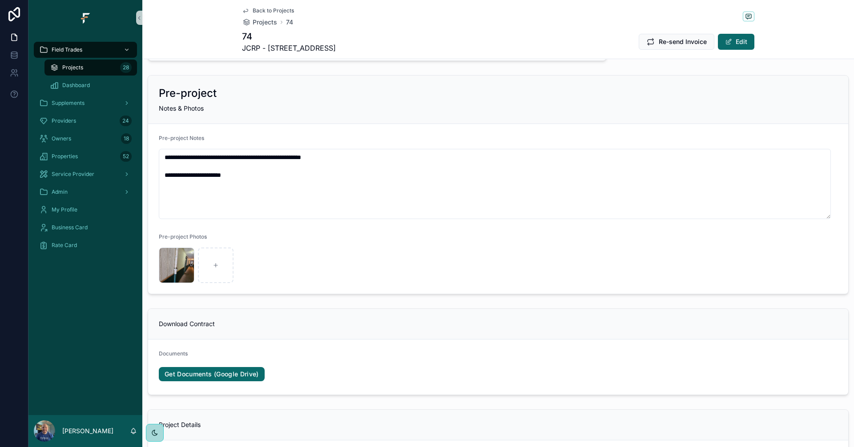
scroll to position [132, 0]
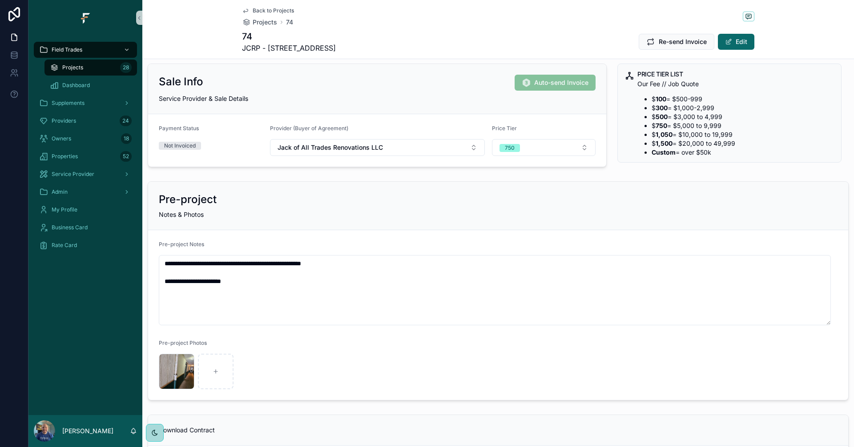
click at [277, 12] on span "Back to Projects" at bounding box center [273, 10] width 41 height 7
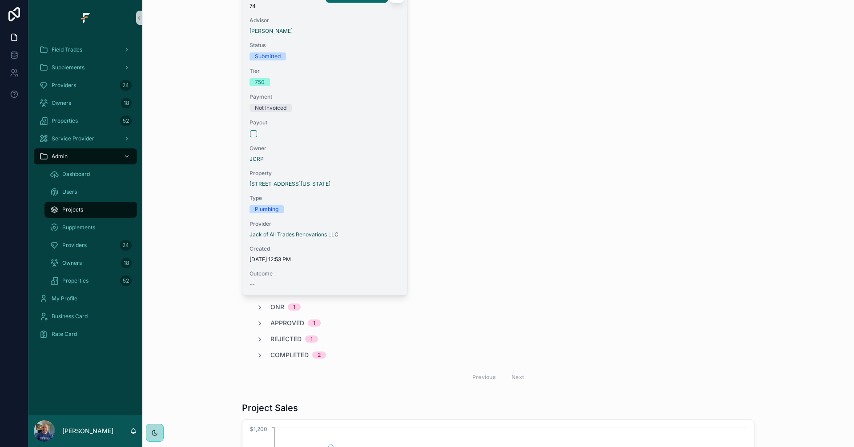
scroll to position [443, 0]
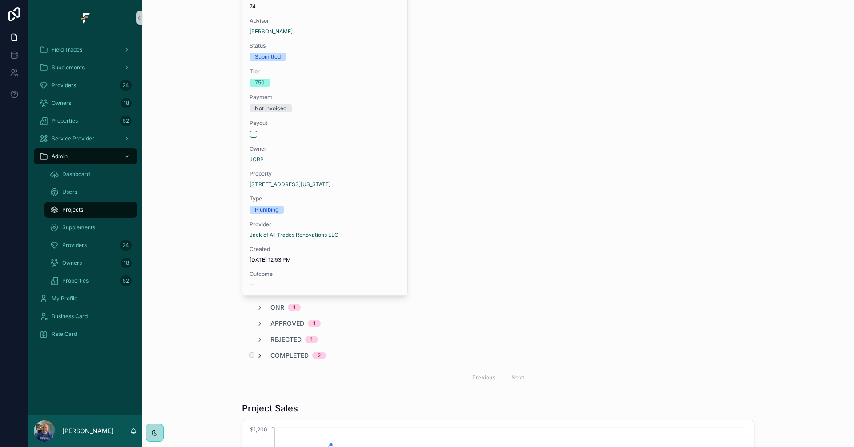
click at [256, 354] on icon "scrollable content" at bounding box center [259, 356] width 7 height 7
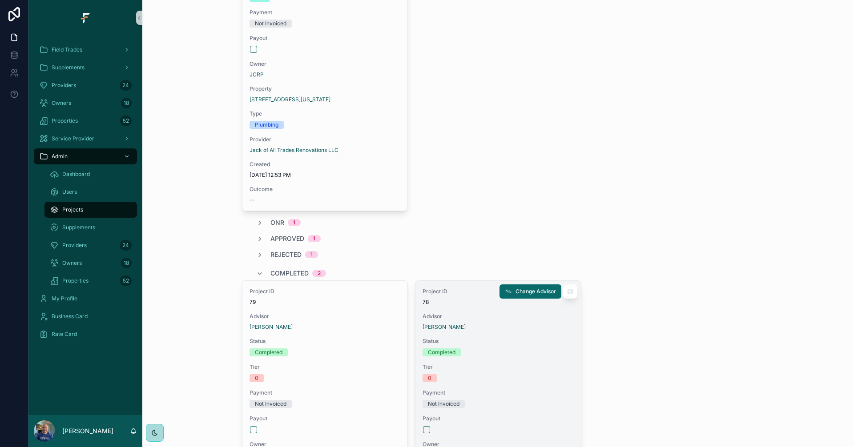
scroll to position [621, 0]
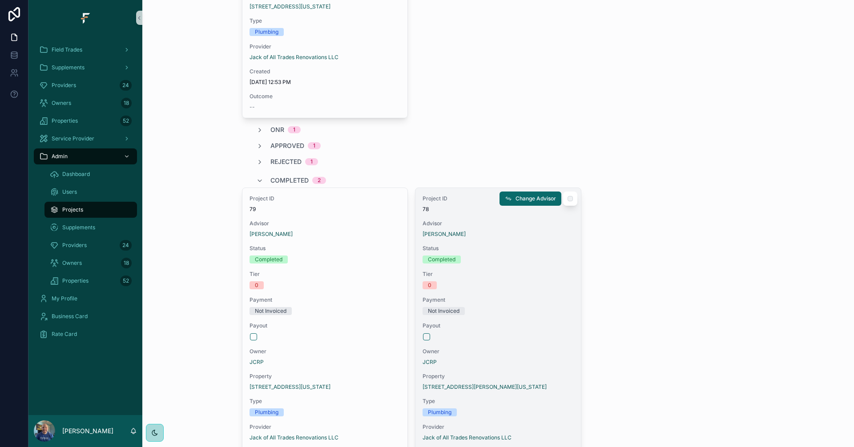
click at [516, 335] on div "scrollable content" at bounding box center [498, 337] width 150 height 7
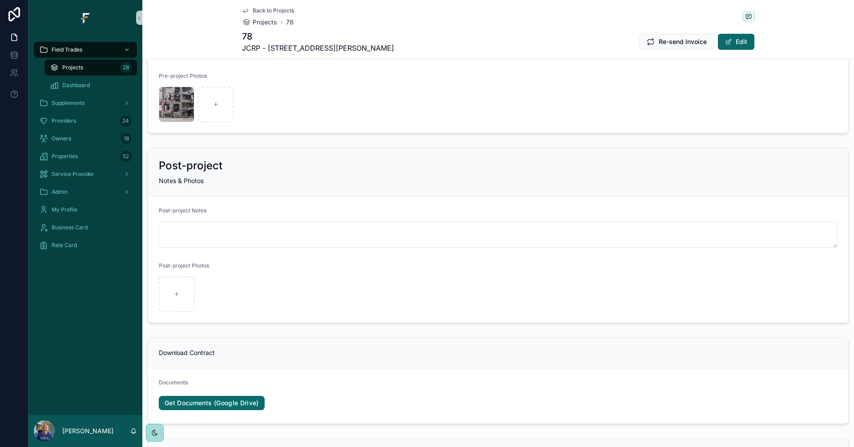
scroll to position [339, 0]
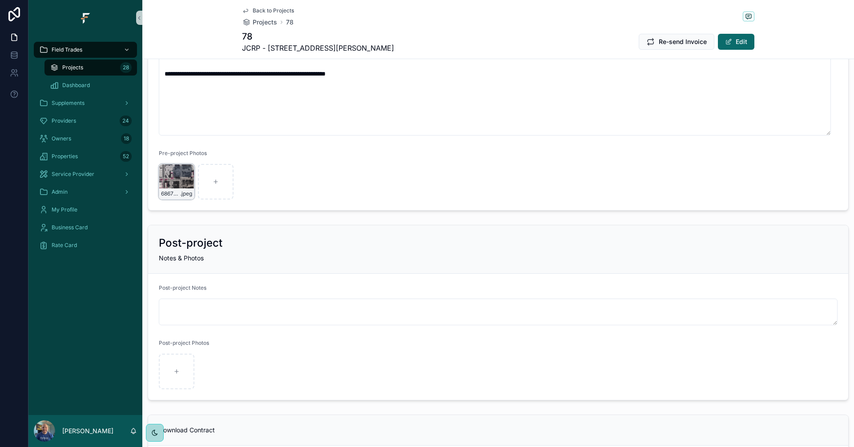
click at [169, 188] on div "6867993432010840695 .jpeg" at bounding box center [177, 182] width 36 height 36
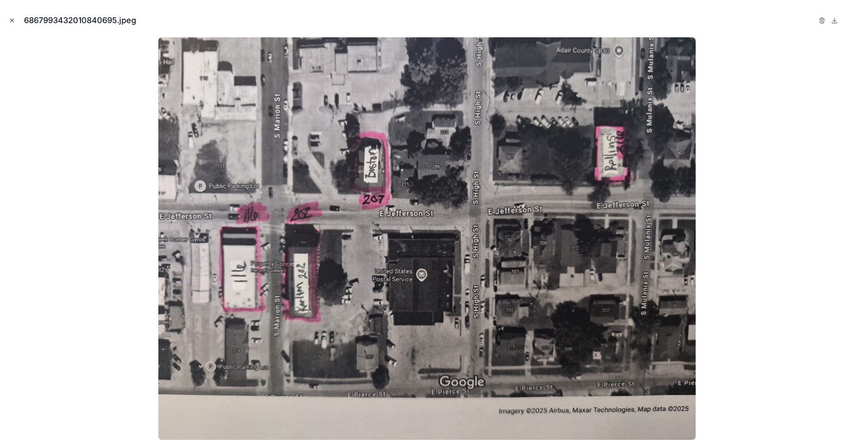
click at [13, 20] on icon "Close modal" at bounding box center [12, 20] width 6 height 6
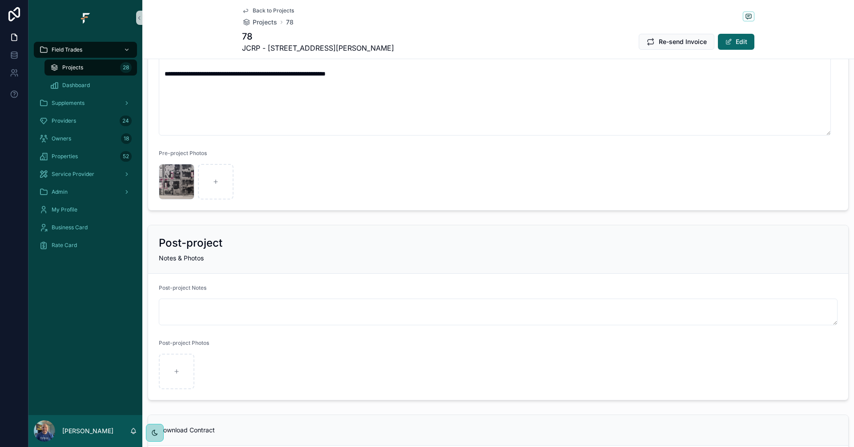
click at [91, 71] on div "Projects 28" at bounding box center [91, 67] width 82 height 14
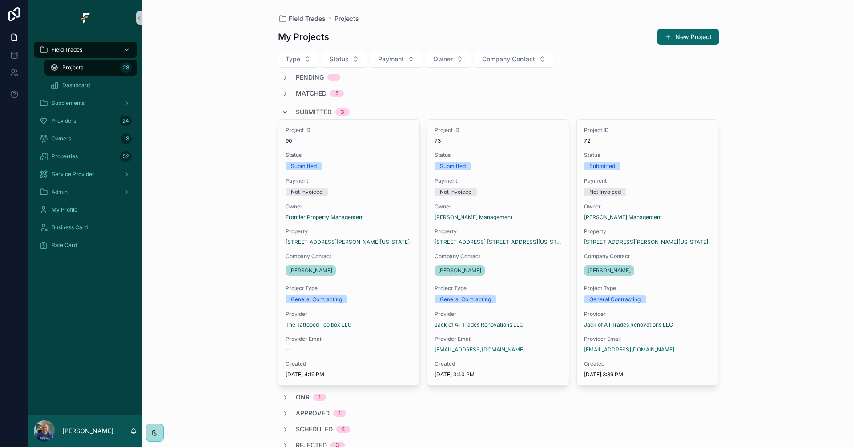
click at [282, 112] on icon "scrollable content" at bounding box center [285, 112] width 7 height 7
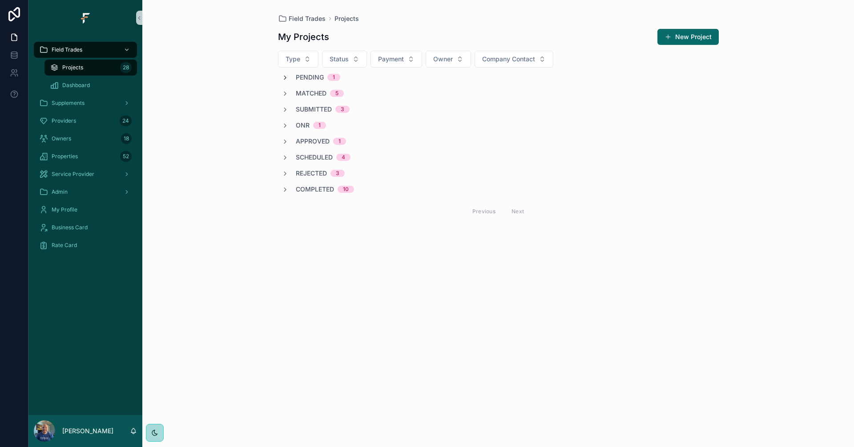
click at [285, 79] on icon "scrollable content" at bounding box center [285, 77] width 7 height 7
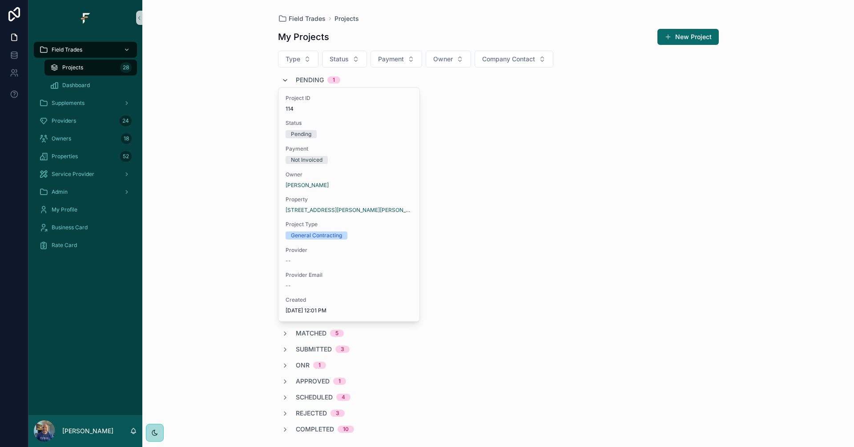
click at [285, 79] on icon "scrollable content" at bounding box center [285, 80] width 7 height 7
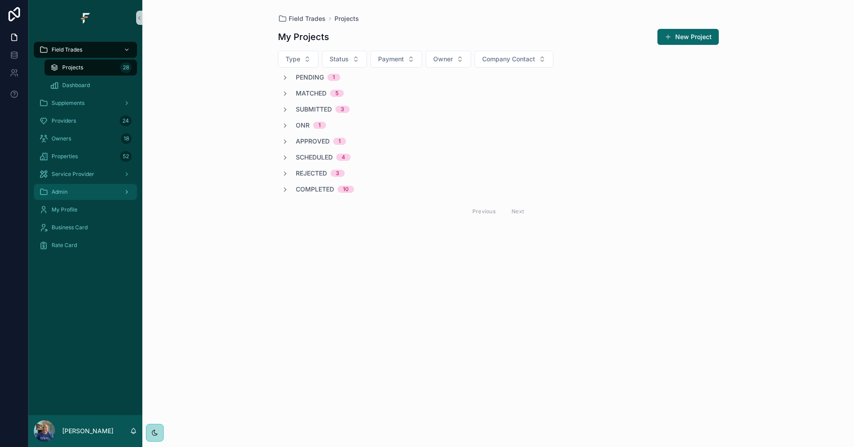
click at [80, 198] on div "Admin" at bounding box center [85, 192] width 93 height 14
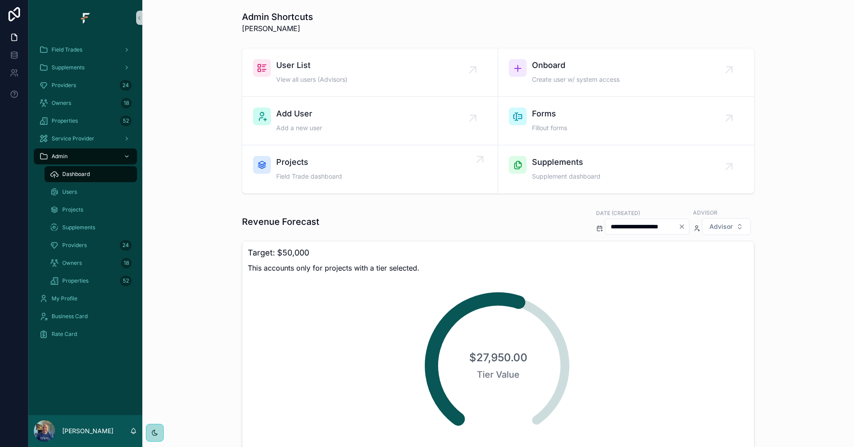
click at [339, 169] on div "Projects Field Trade dashboard" at bounding box center [370, 169] width 234 height 27
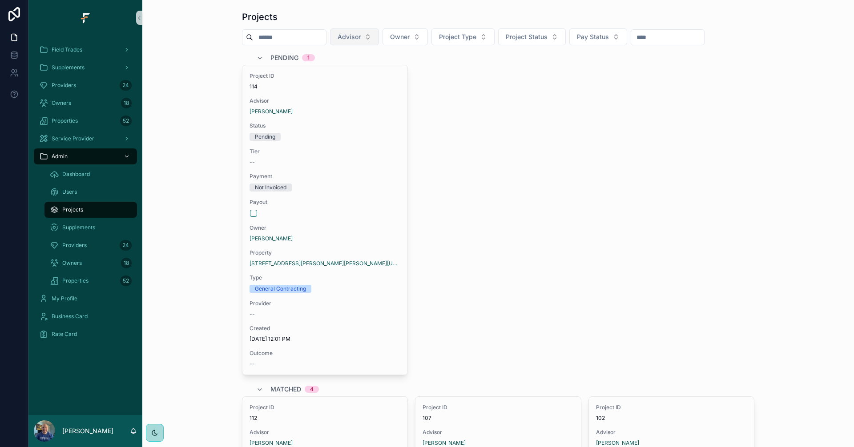
click at [376, 31] on button "Advisor" at bounding box center [354, 36] width 49 height 17
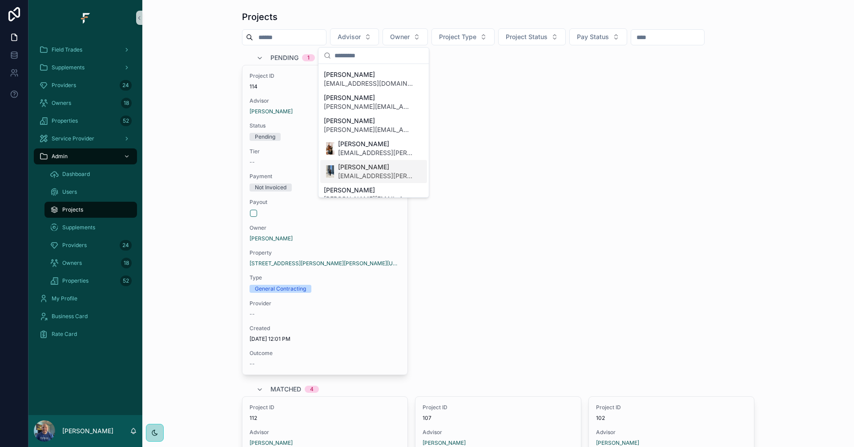
click at [356, 172] on span "kvahn.barton@fultrade.com" at bounding box center [375, 176] width 75 height 9
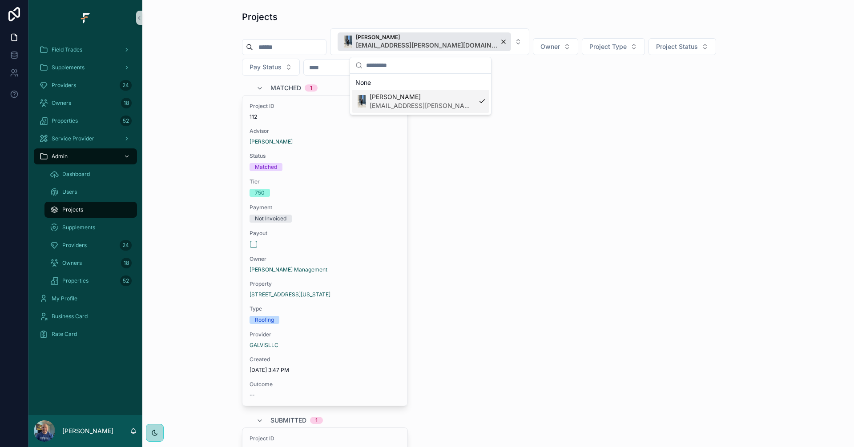
click at [640, 157] on div "Project ID 112 Advisor Kvahn Barton Status Matched Tier 750 Payment Not Invoice…" at bounding box center [498, 250] width 512 height 311
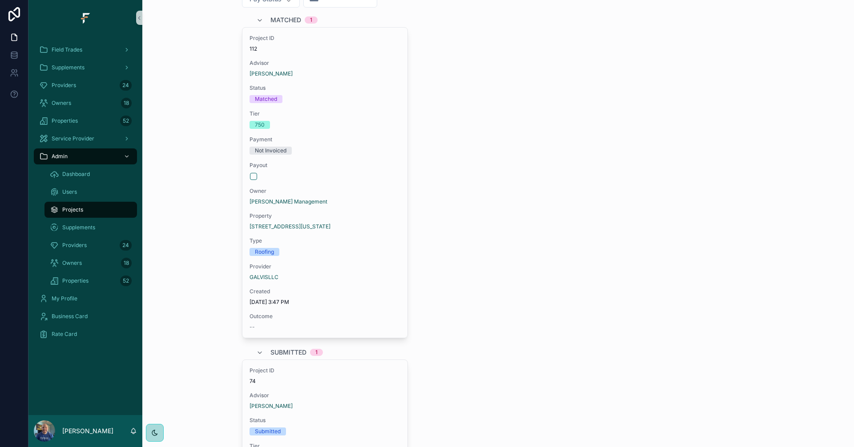
scroll to position [89, 0]
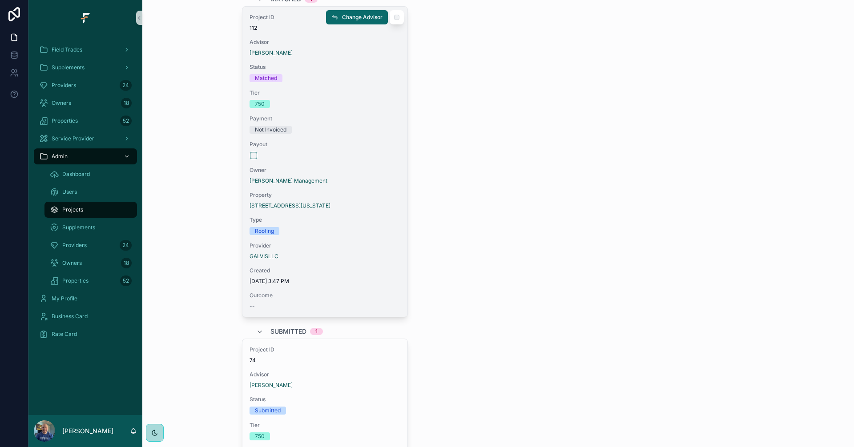
click at [357, 177] on div "[PERSON_NAME] Management" at bounding box center [325, 180] width 151 height 7
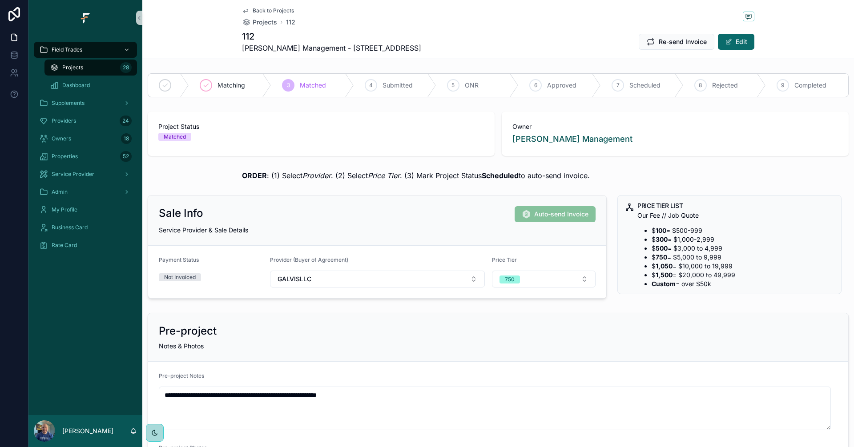
click at [281, 12] on span "Back to Projects" at bounding box center [273, 10] width 41 height 7
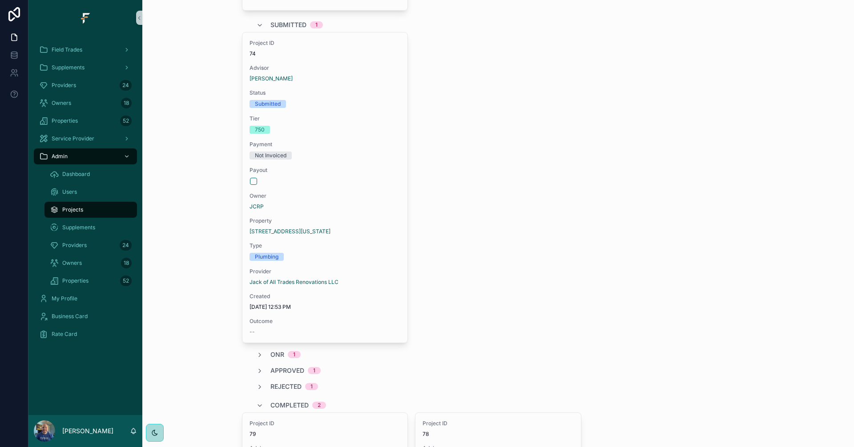
scroll to position [400, 0]
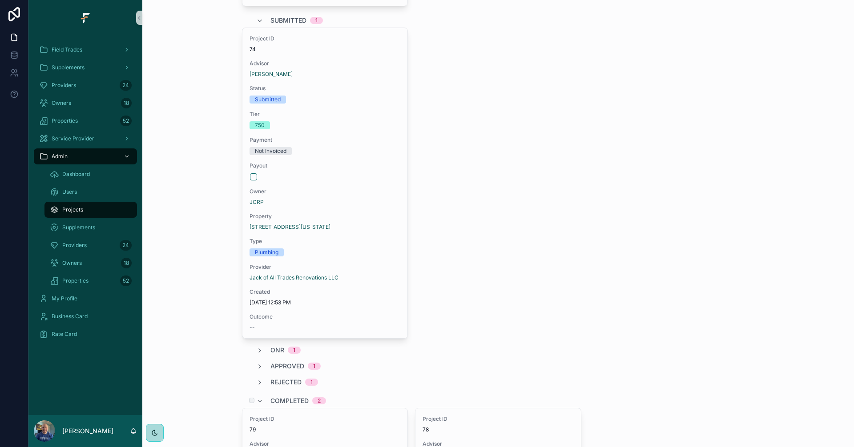
click at [261, 399] on div "Completed 2" at bounding box center [291, 401] width 70 height 14
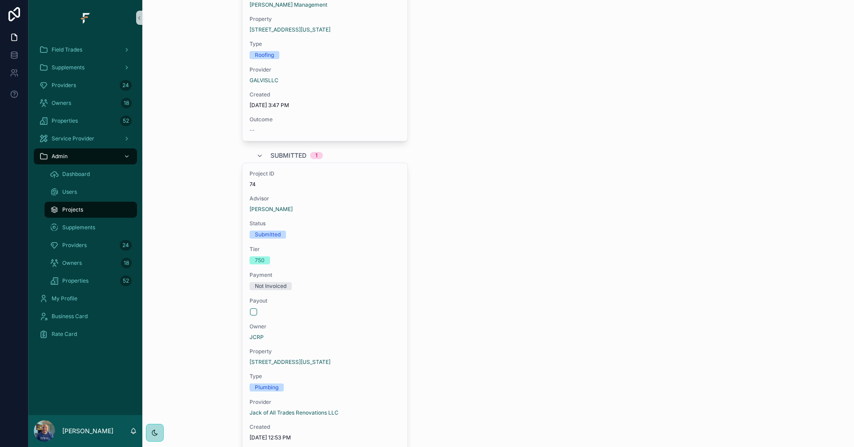
scroll to position [267, 0]
click at [66, 51] on span "Field Trades" at bounding box center [67, 49] width 31 height 7
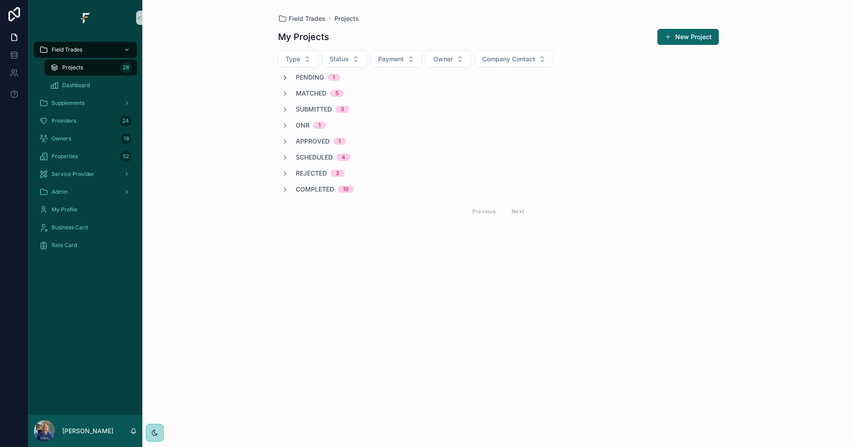
click at [287, 77] on icon "scrollable content" at bounding box center [285, 77] width 7 height 7
